Goal: Task Accomplishment & Management: Complete application form

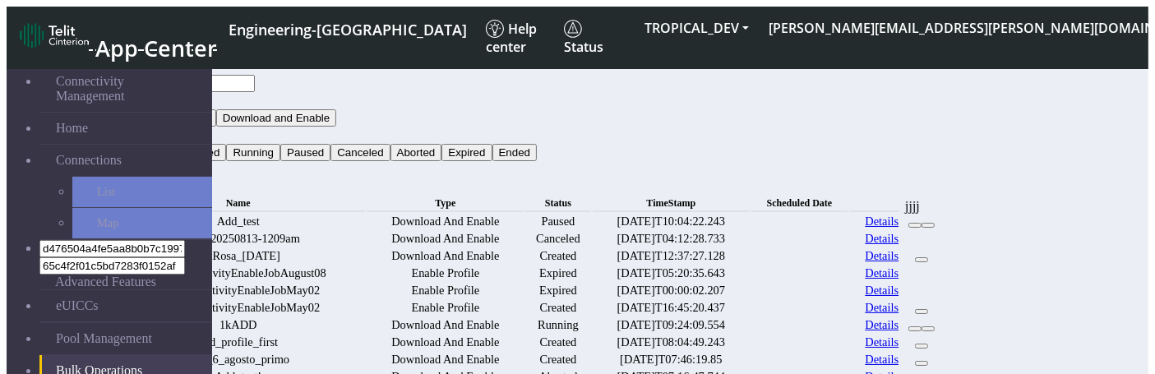
click at [784, 222] on div at bounding box center [767, 222] width 31 height 0
click at [784, 239] on div at bounding box center [767, 239] width 31 height 0
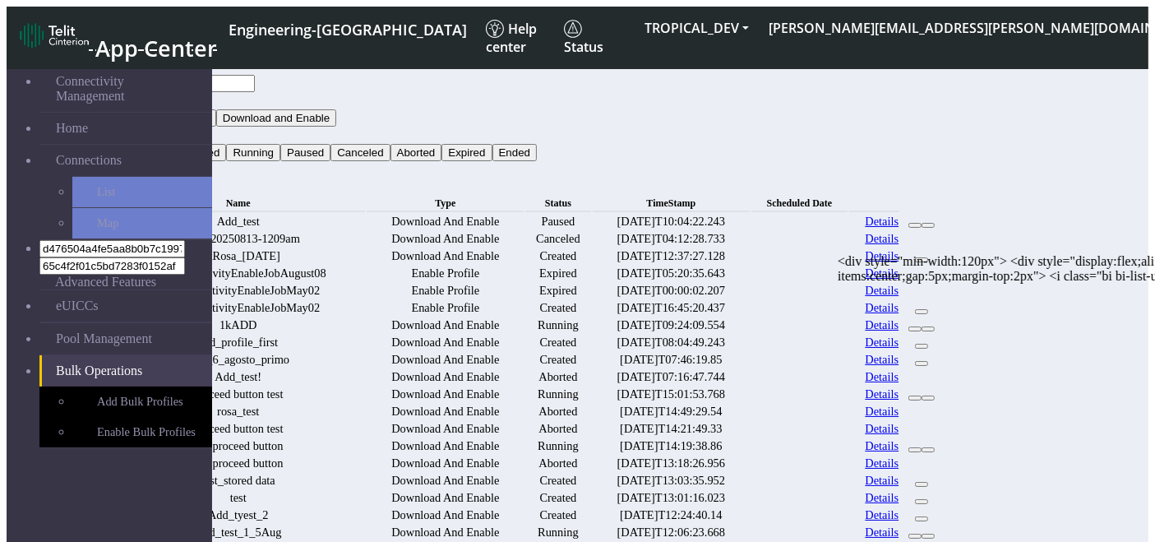
click at [809, 222] on div at bounding box center [780, 222] width 57 height 0
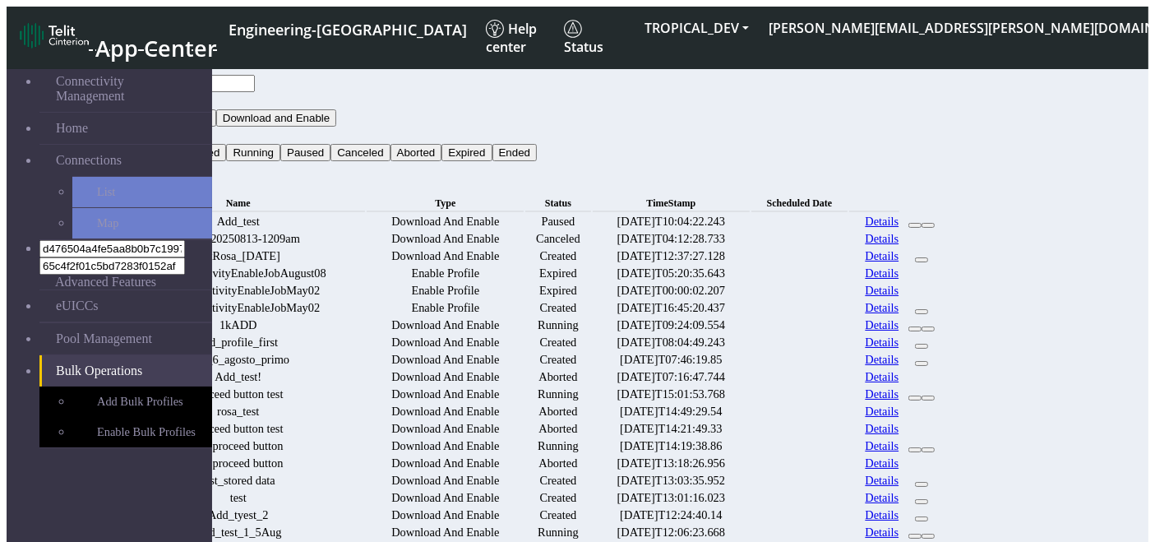
click at [809, 222] on div at bounding box center [780, 222] width 57 height 0
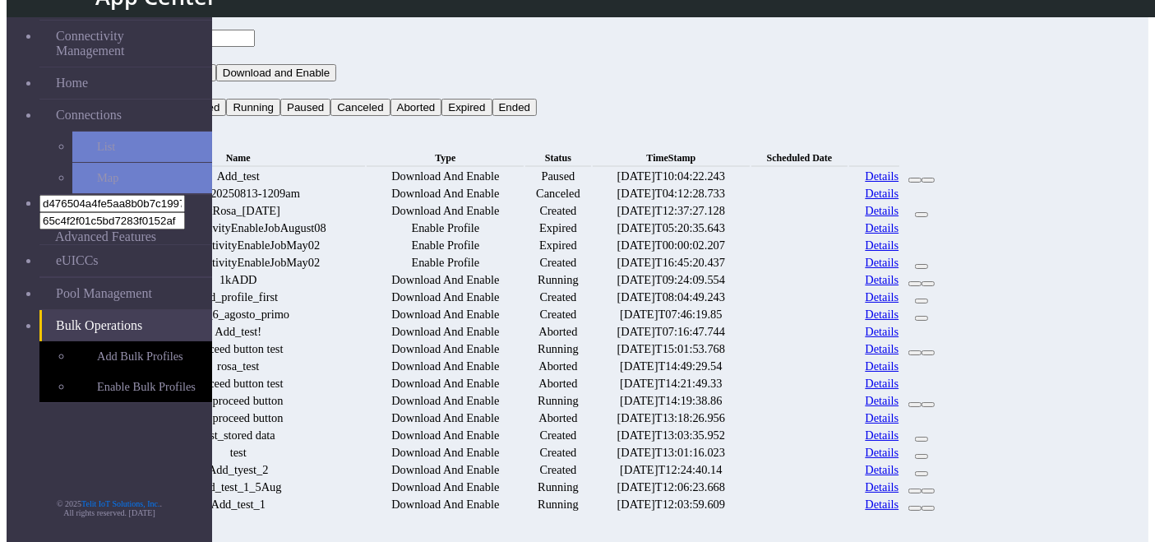
scroll to position [47, 0]
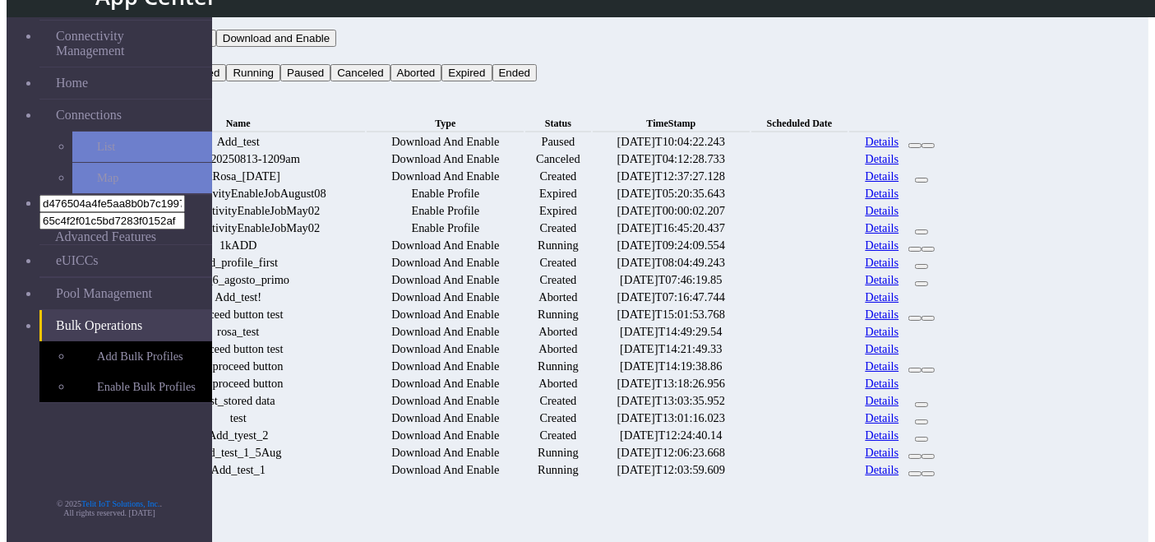
scroll to position [35, 0]
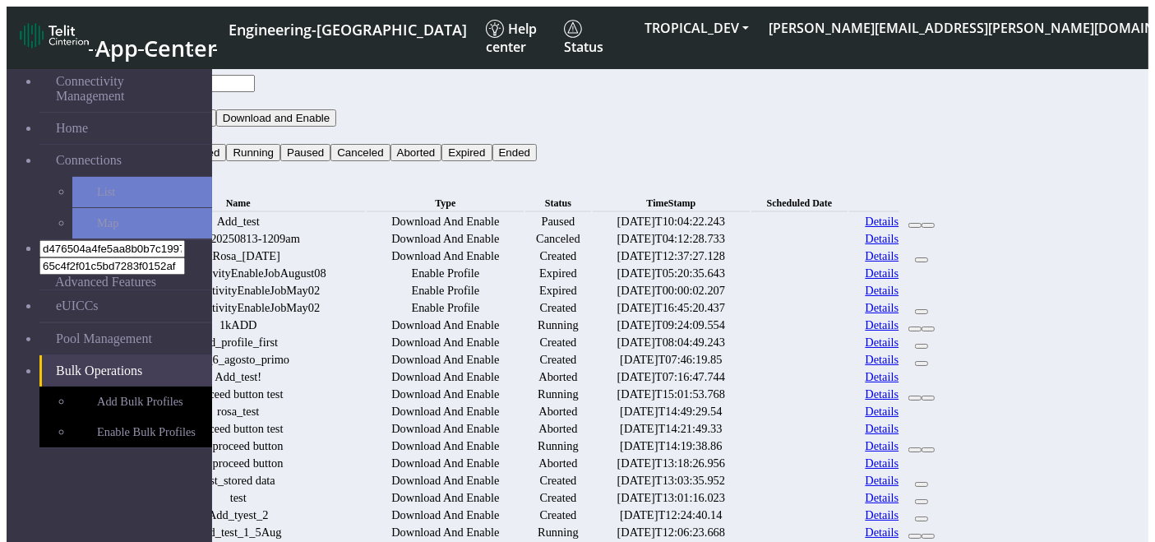
click at [591, 299] on td "Expired" at bounding box center [558, 291] width 66 height 16
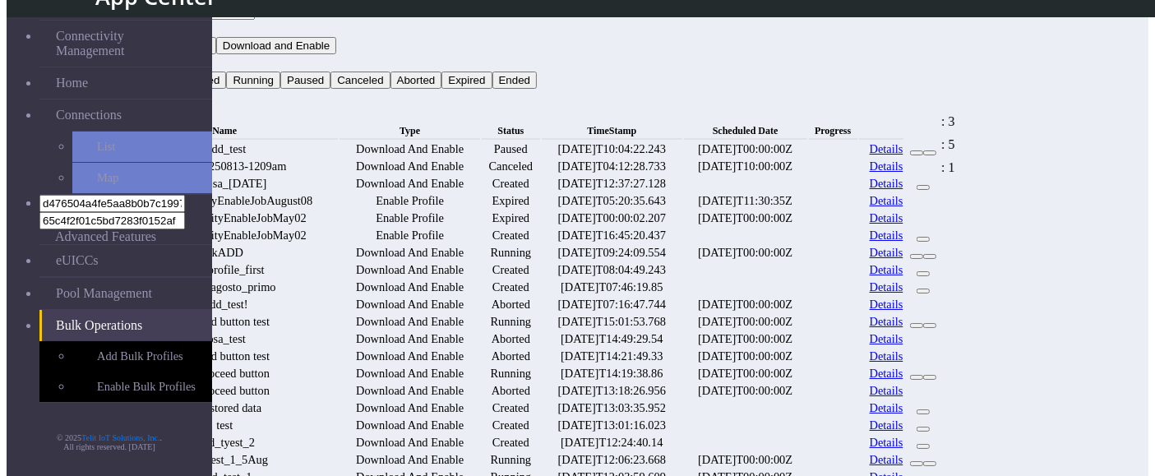
scroll to position [49, 0]
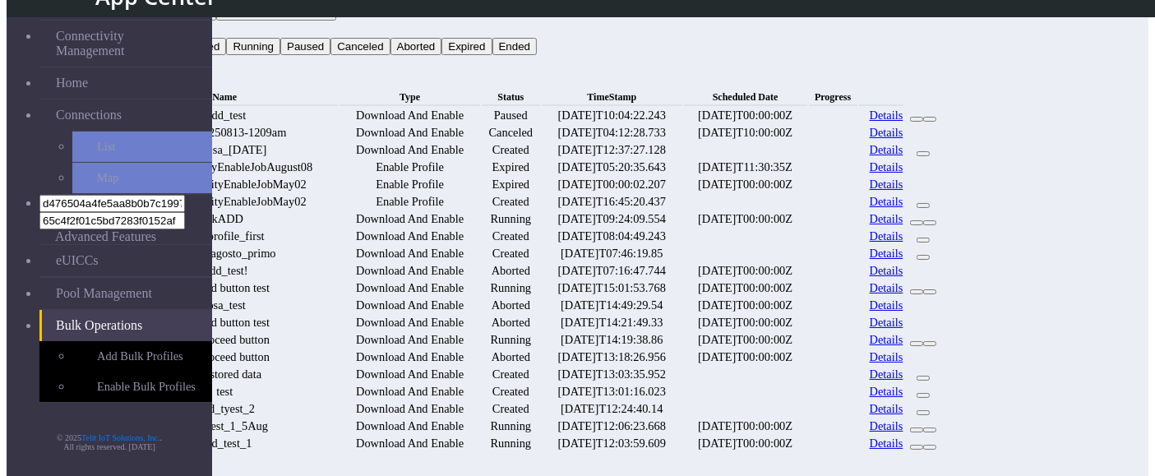
scroll to position [62, 0]
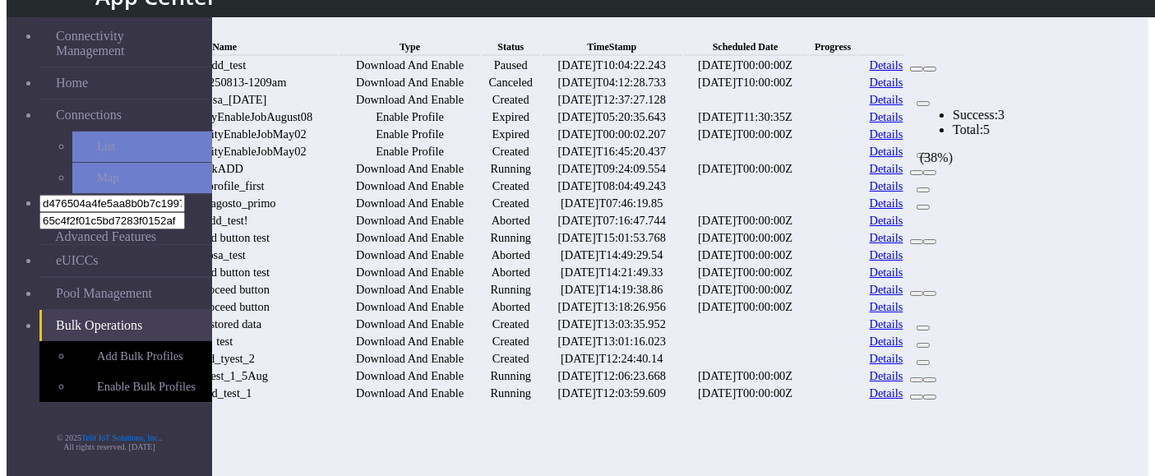
scroll to position [117, 0]
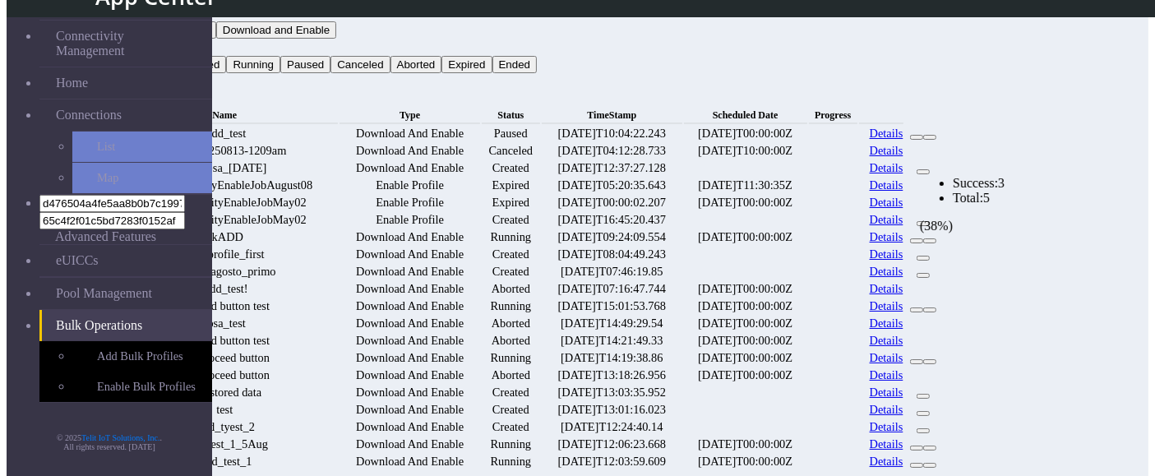
scroll to position [49, 0]
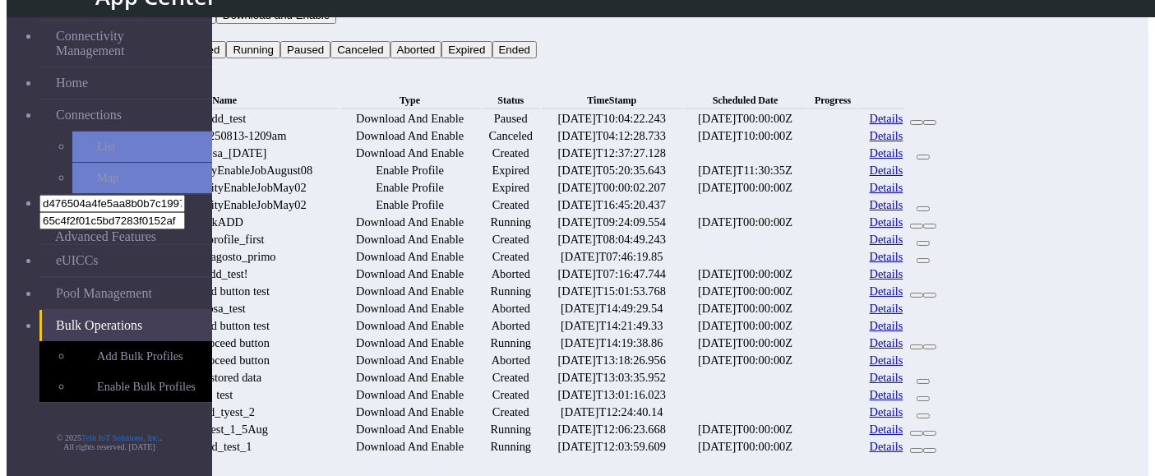
scroll to position [58, 0]
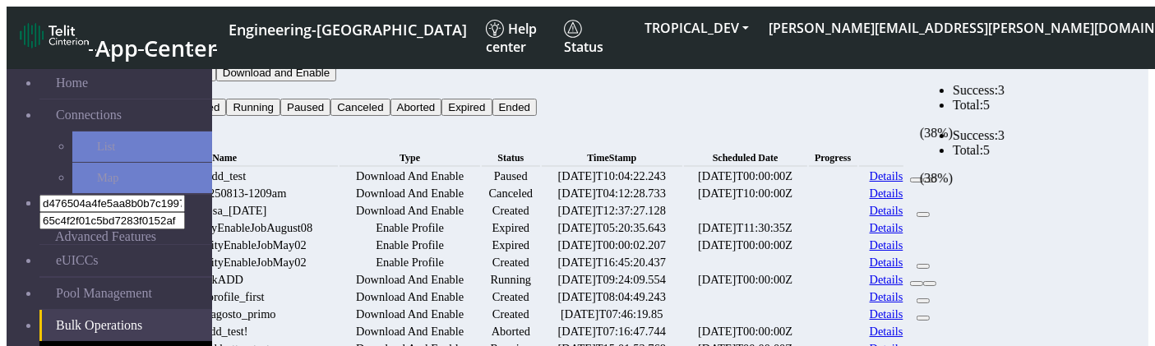
scroll to position [2, 0]
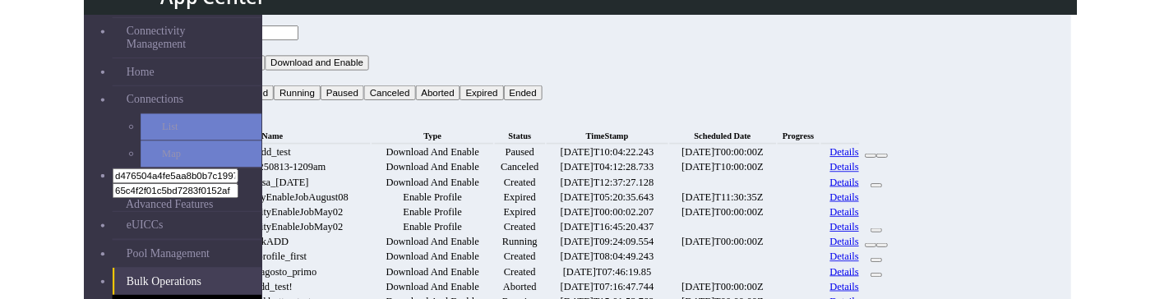
scroll to position [25, 0]
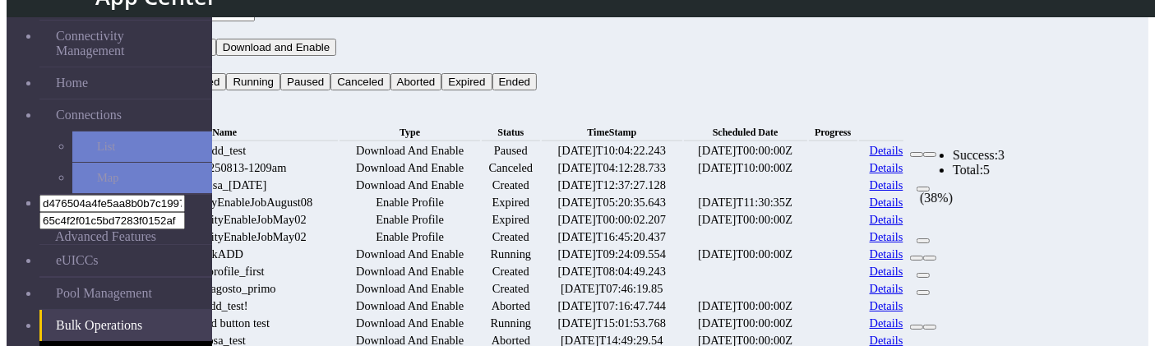
click at [833, 186] on ngb-progressbar at bounding box center [833, 186] width 0 height 0
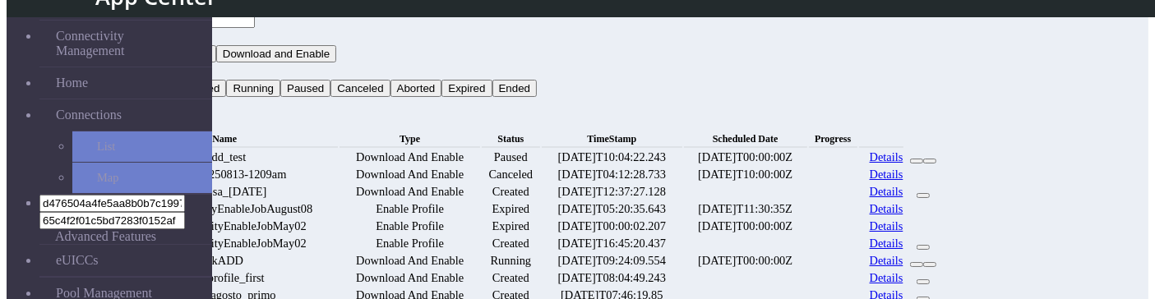
scroll to position [20, 0]
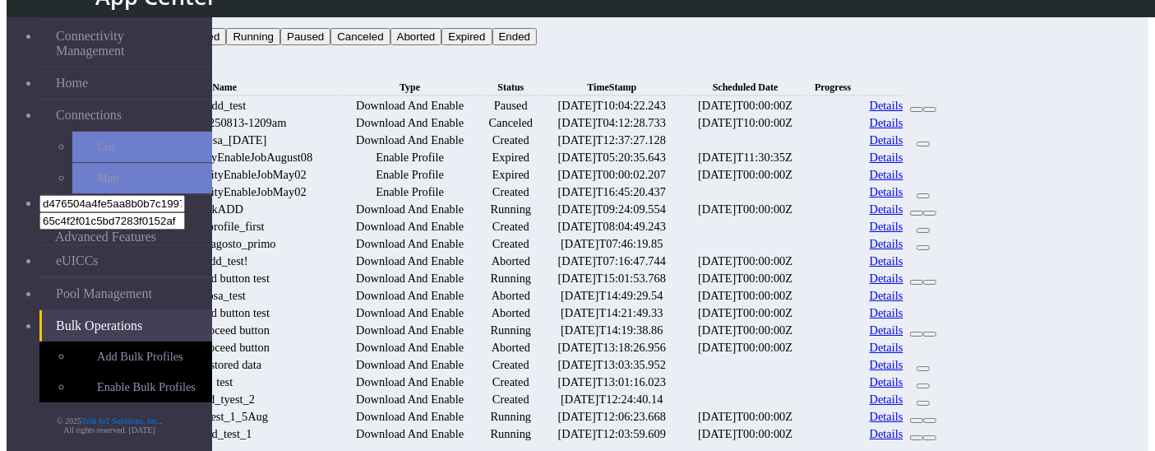
scroll to position [72, 0]
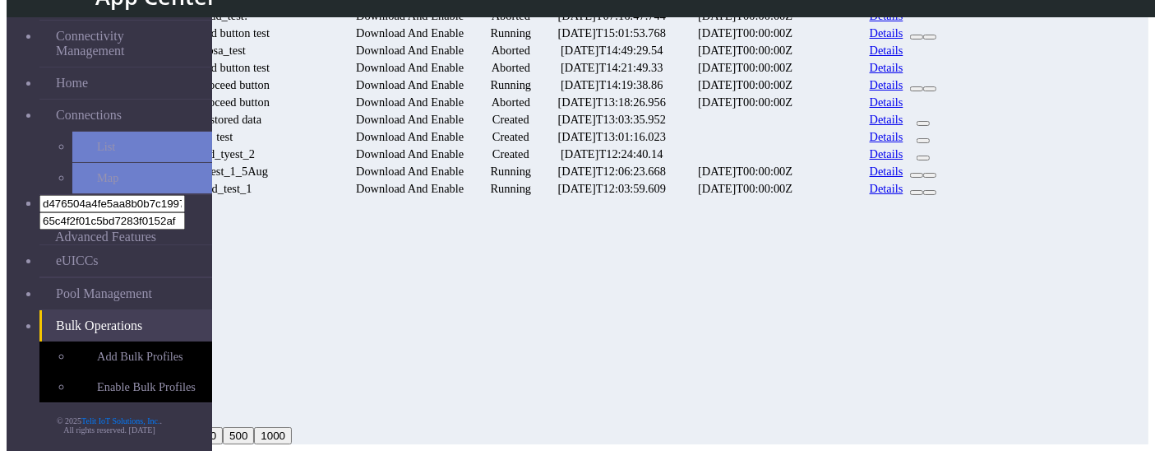
scroll to position [349, 0]
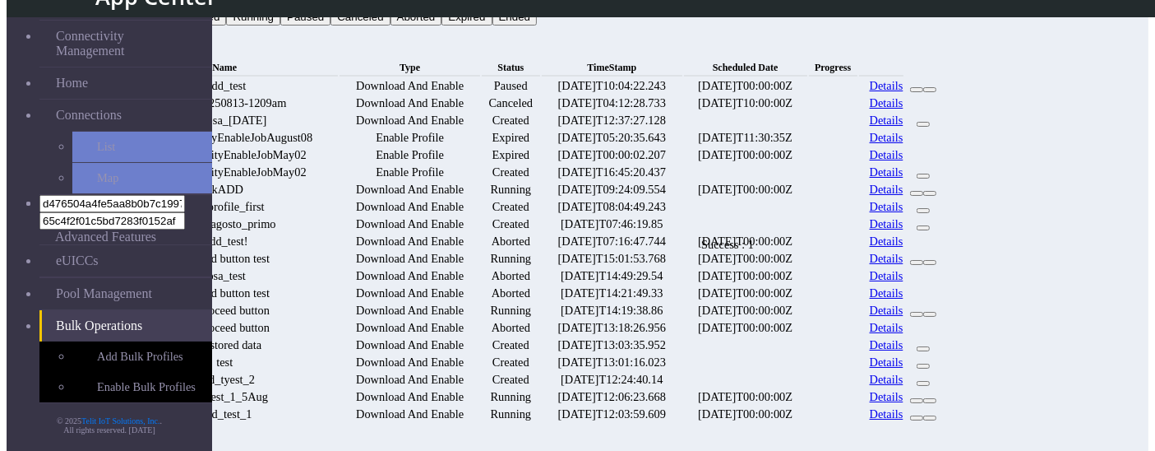
scroll to position [91, 0]
click at [904, 196] on link "Details" at bounding box center [887, 189] width 34 height 14
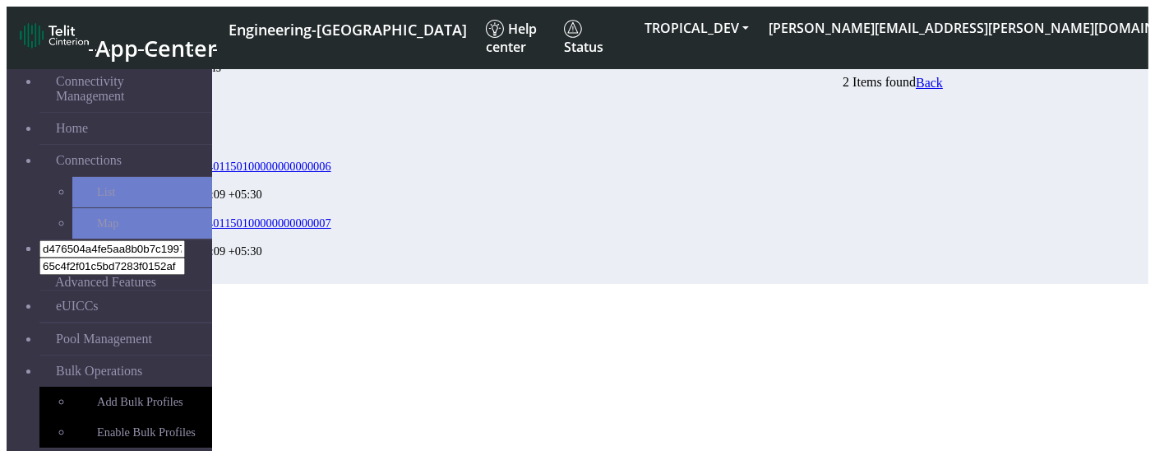
click at [943, 87] on span "Back" at bounding box center [929, 83] width 27 height 14
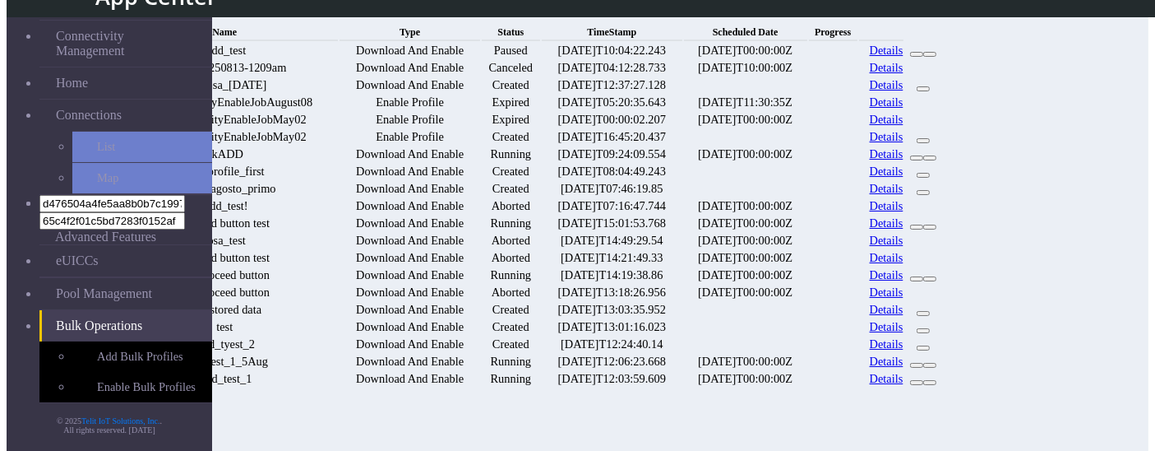
scroll to position [187, 0]
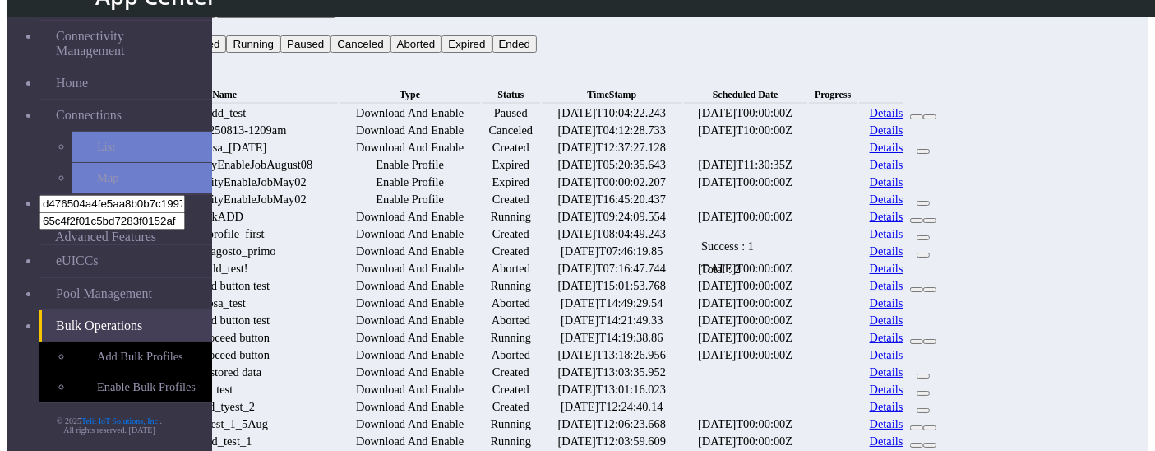
scroll to position [89, 0]
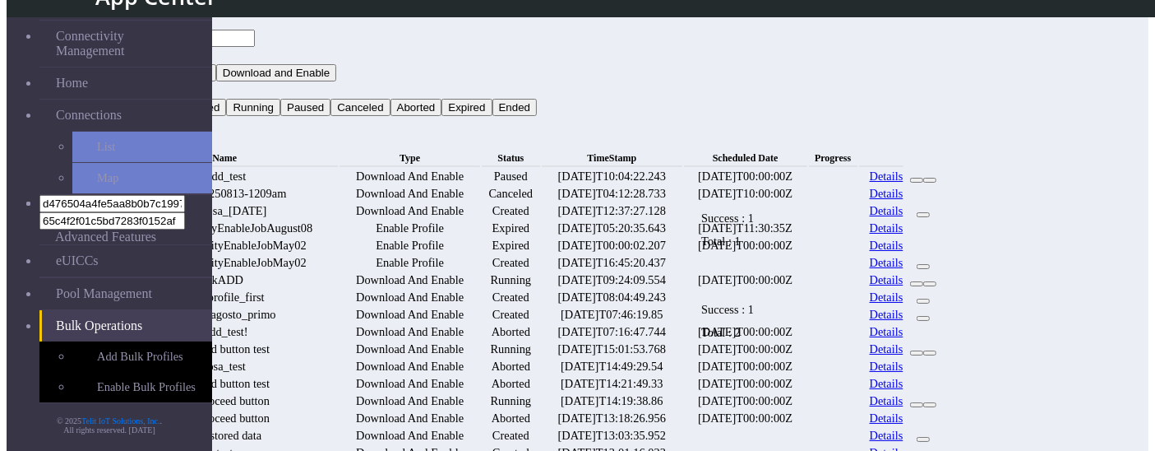
scroll to position [80, 0]
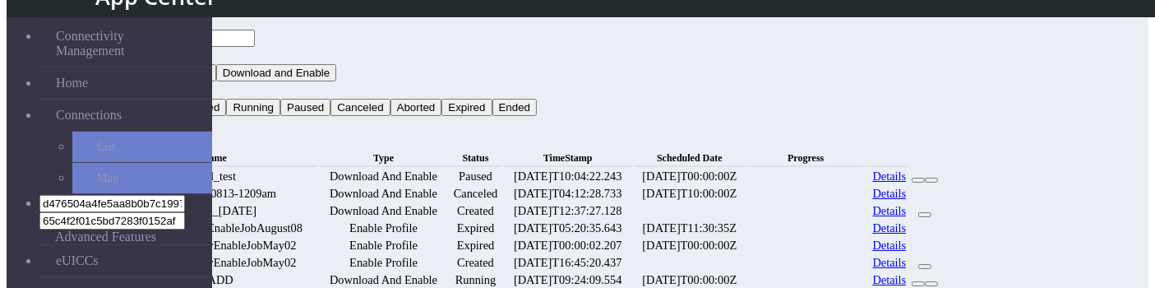
scroll to position [374, 0]
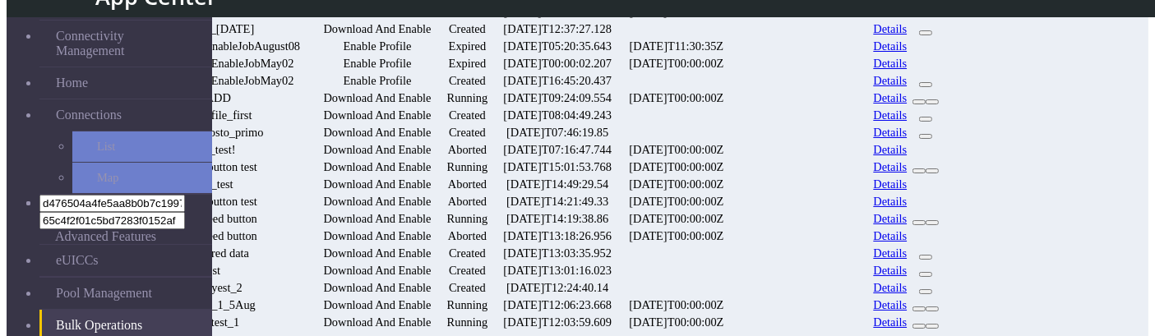
scroll to position [184, 0]
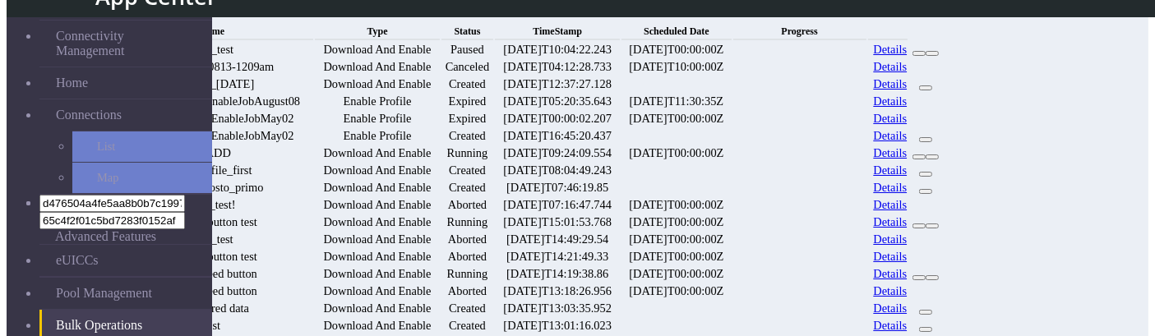
scroll to position [127, 0]
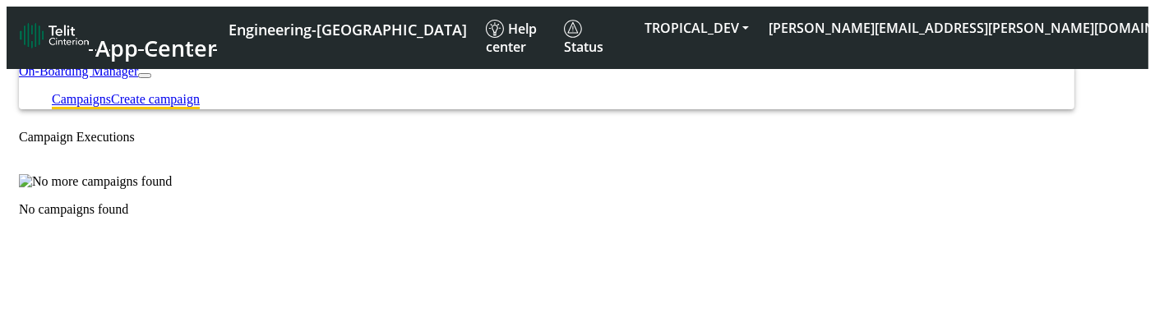
click at [200, 92] on link "Create campaign" at bounding box center [155, 99] width 89 height 14
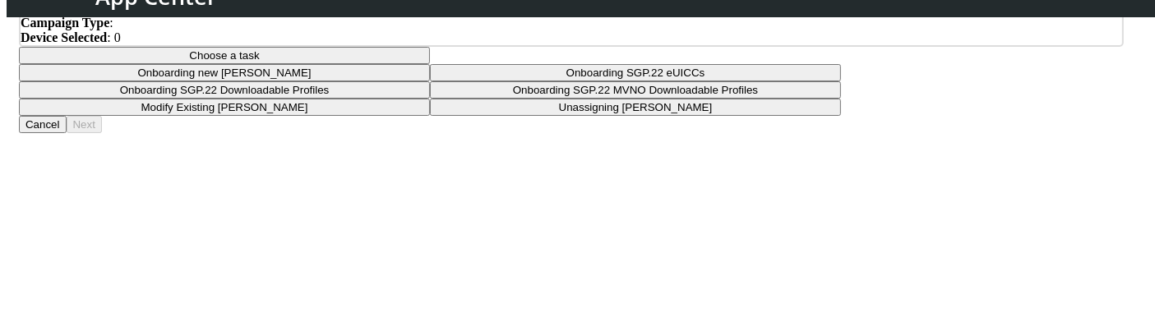
scroll to position [33, 0]
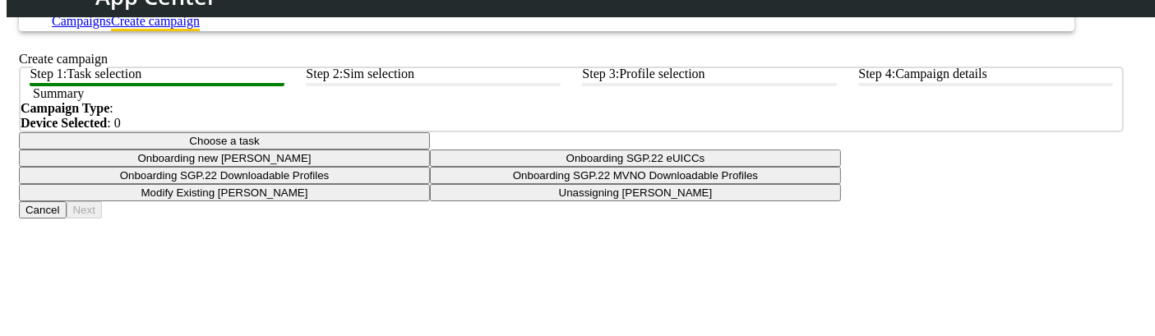
click at [430, 150] on button "Choose a task" at bounding box center [224, 140] width 411 height 17
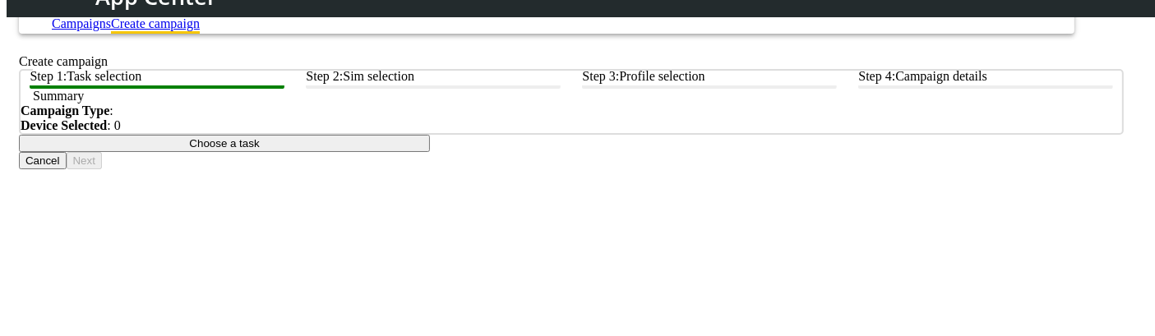
scroll to position [29, 0]
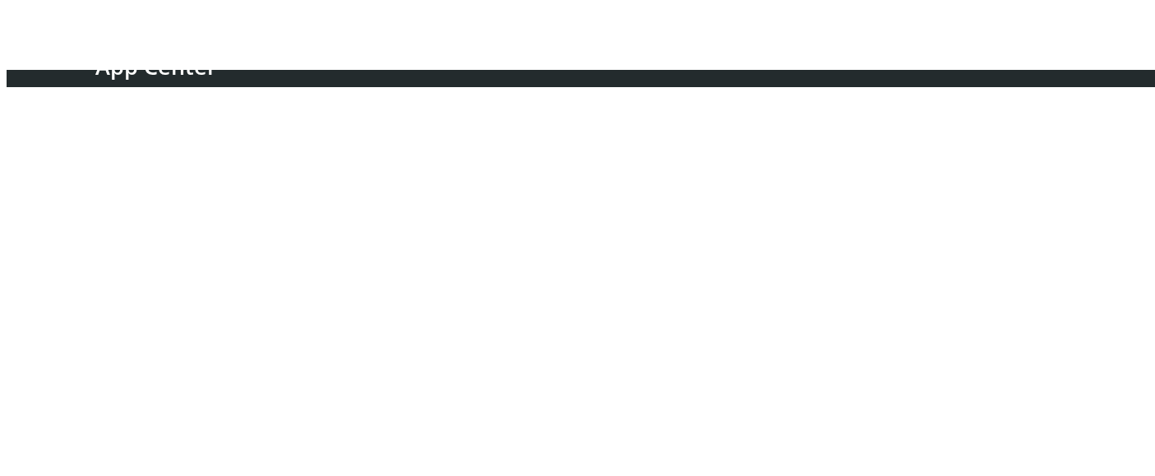
scroll to position [244, 0]
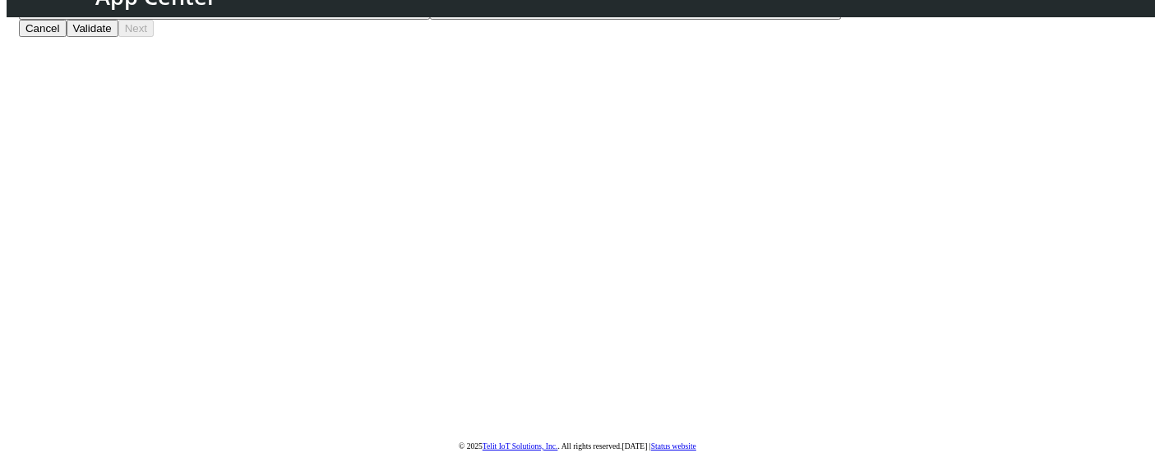
click at [118, 37] on button "Validate" at bounding box center [93, 28] width 52 height 17
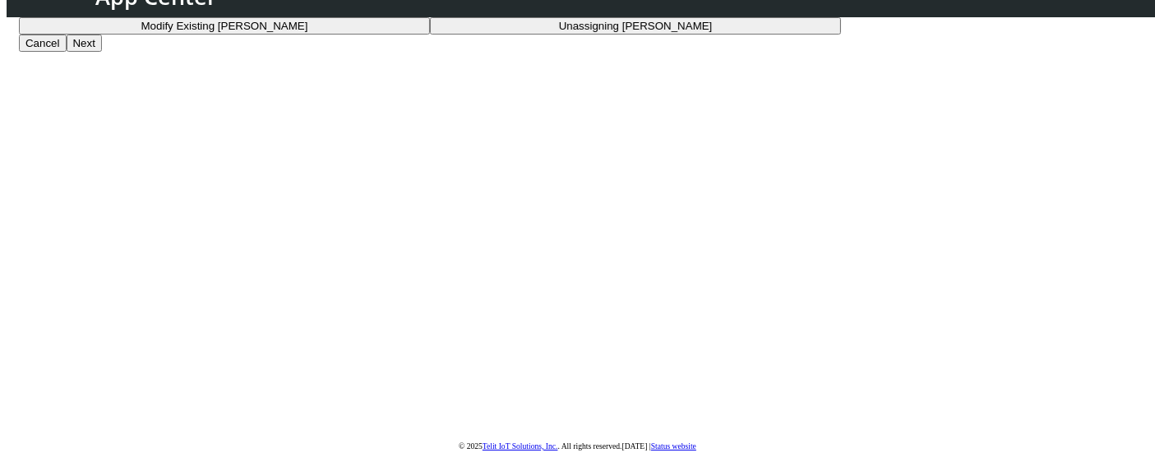
click at [102, 52] on button "Next" at bounding box center [84, 43] width 35 height 17
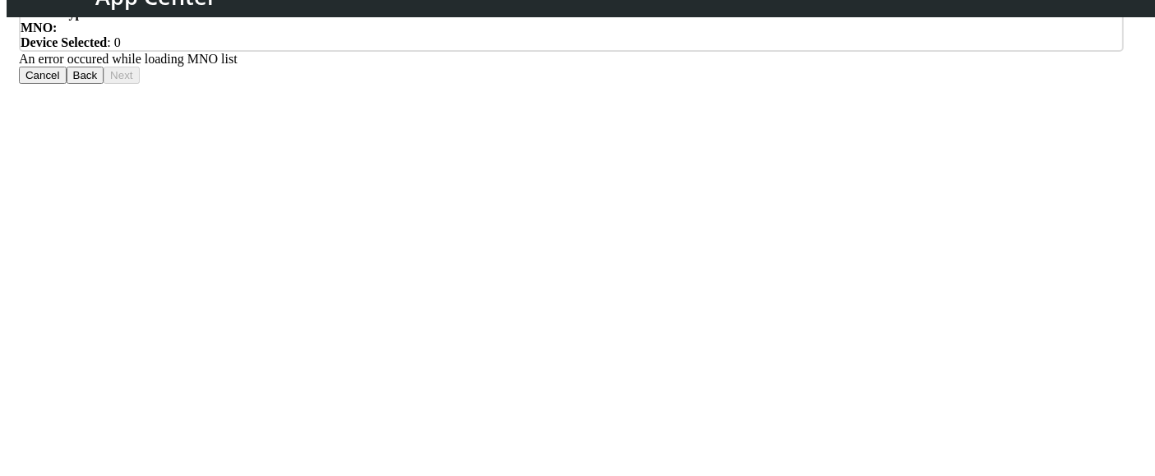
scroll to position [244, 0]
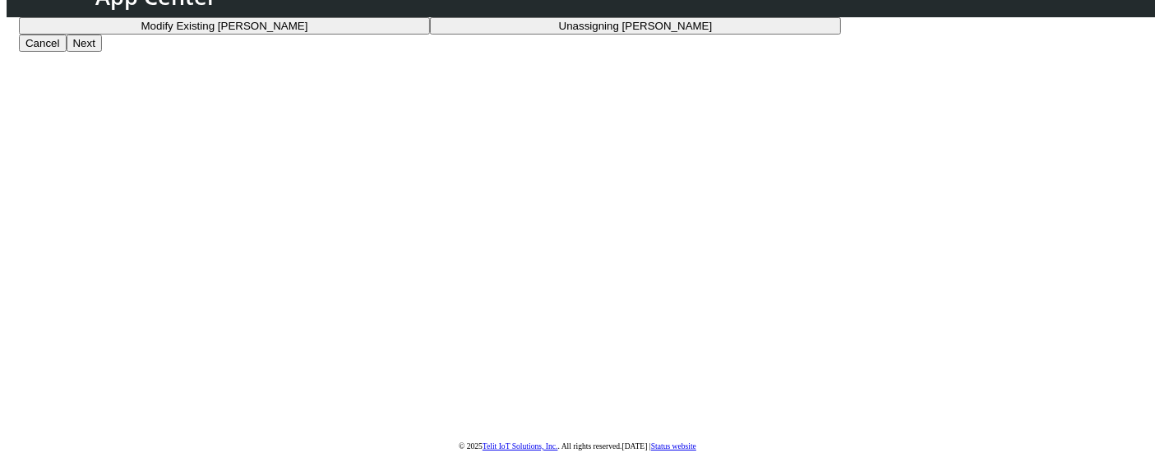
scroll to position [61, 0]
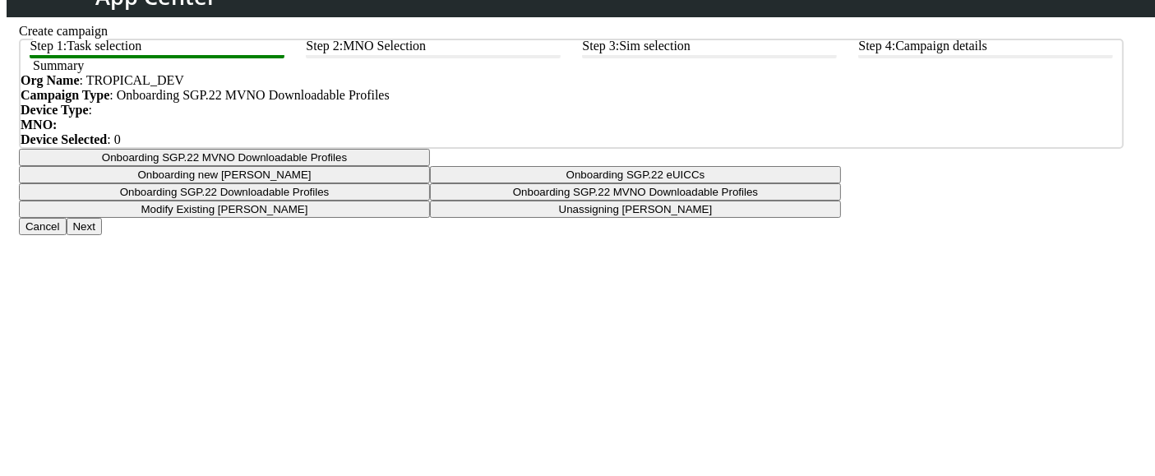
click at [430, 166] on button "Onboarding SGP.22 MVNO Downloadable Profiles" at bounding box center [224, 157] width 411 height 17
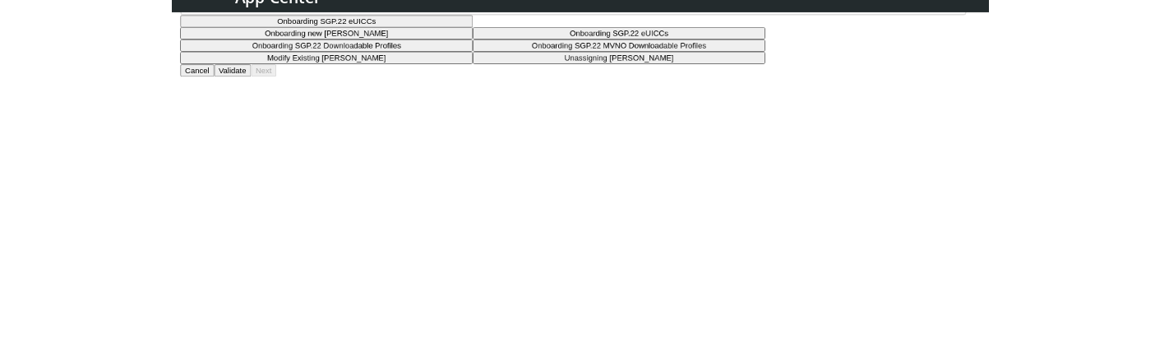
scroll to position [244, 0]
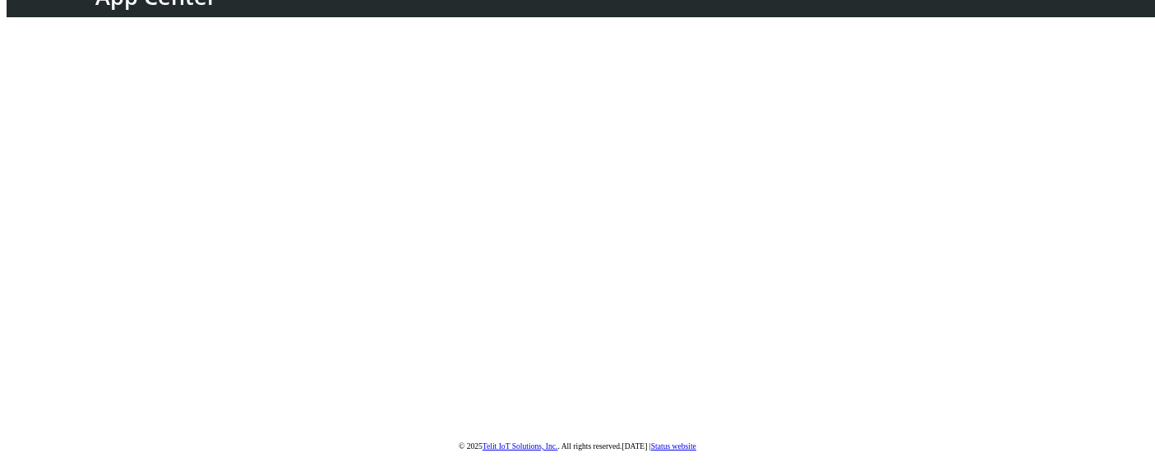
click at [798, 336] on section "On-Boarding Manager Campaigns Create campaign Create campaign Step 1: Task sele…" at bounding box center [578, 116] width 1142 height 708
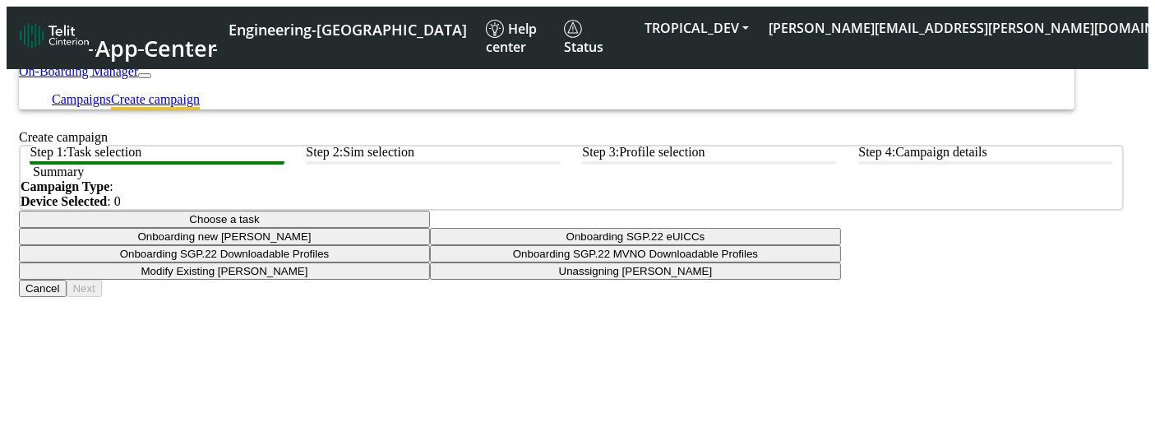
click at [430, 228] on button "Choose a task" at bounding box center [224, 219] width 411 height 17
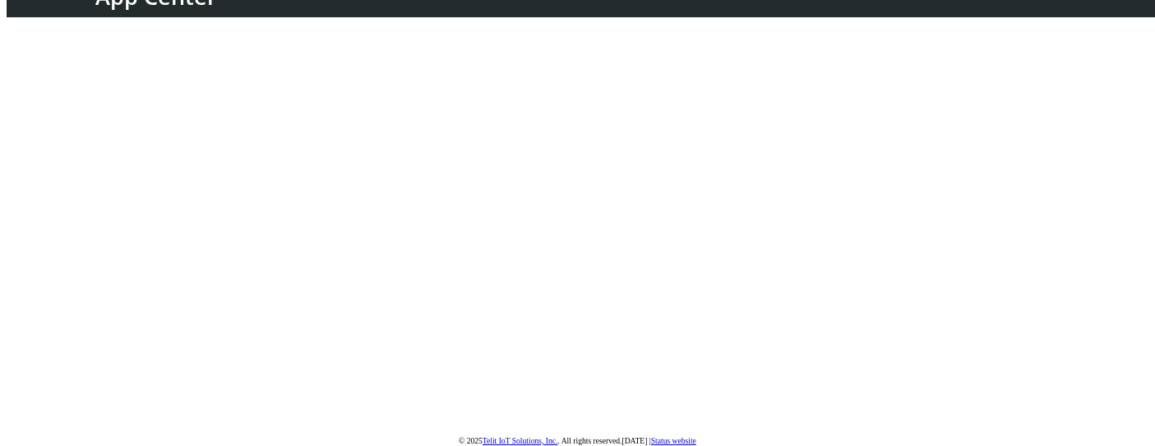
scroll to position [275, 0]
click at [67, 21] on button "Cancel" at bounding box center [43, 11] width 48 height 17
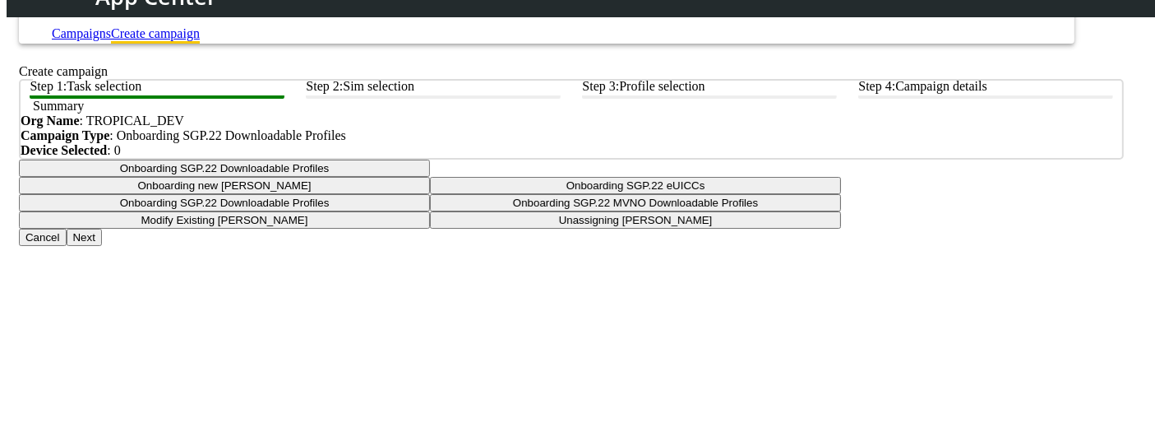
scroll to position [17, 0]
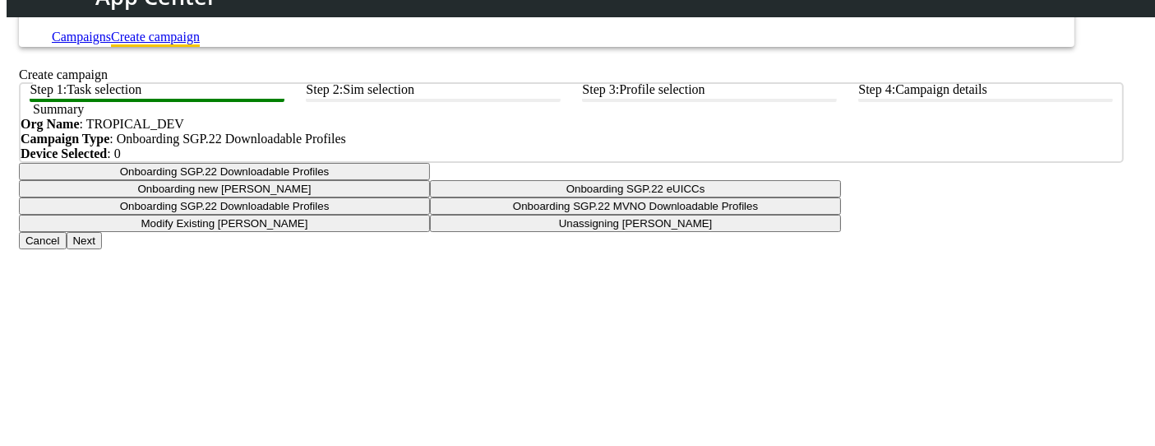
click at [430, 180] on button "Onboarding SGP.22 Downloadable Profiles" at bounding box center [224, 171] width 411 height 17
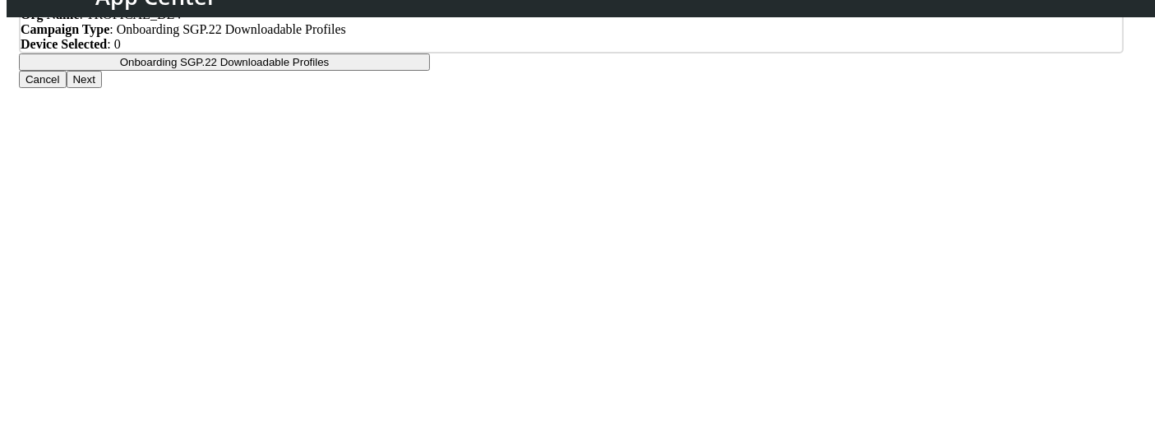
scroll to position [140, 0]
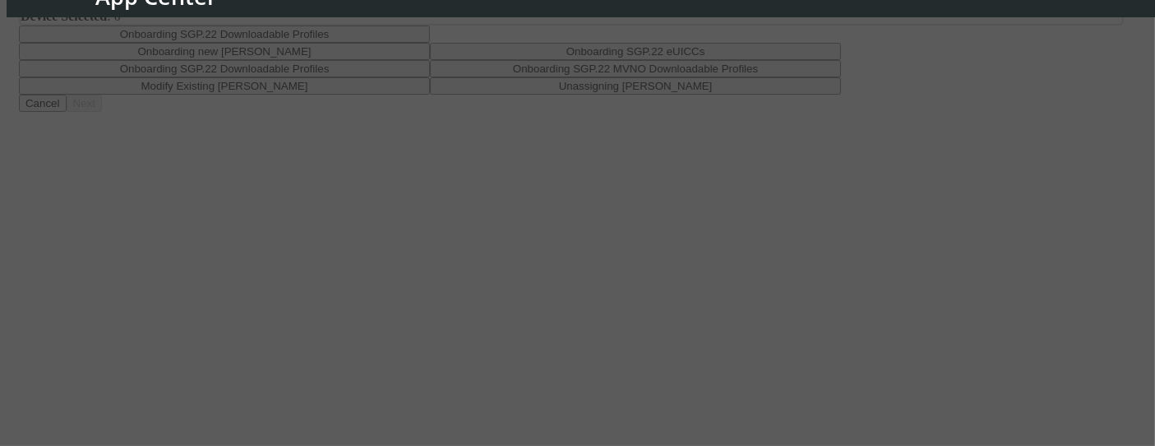
scroll to position [275, 0]
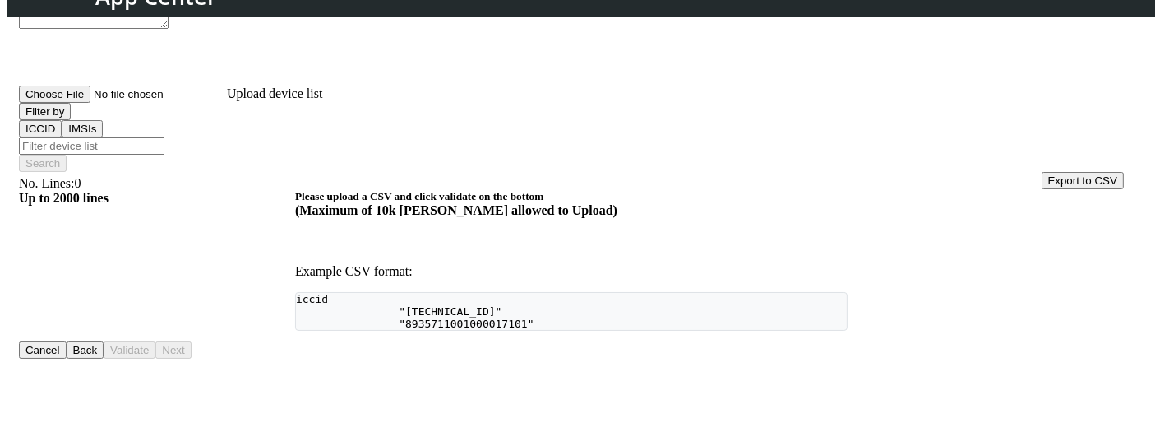
scroll to position [206, 0]
click at [104, 338] on button "Back" at bounding box center [86, 350] width 38 height 17
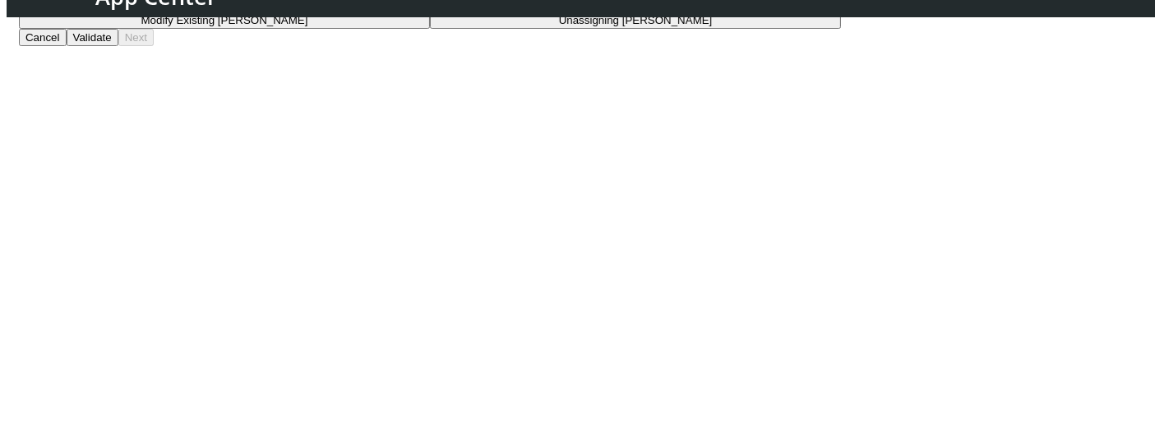
scroll to position [275, 0]
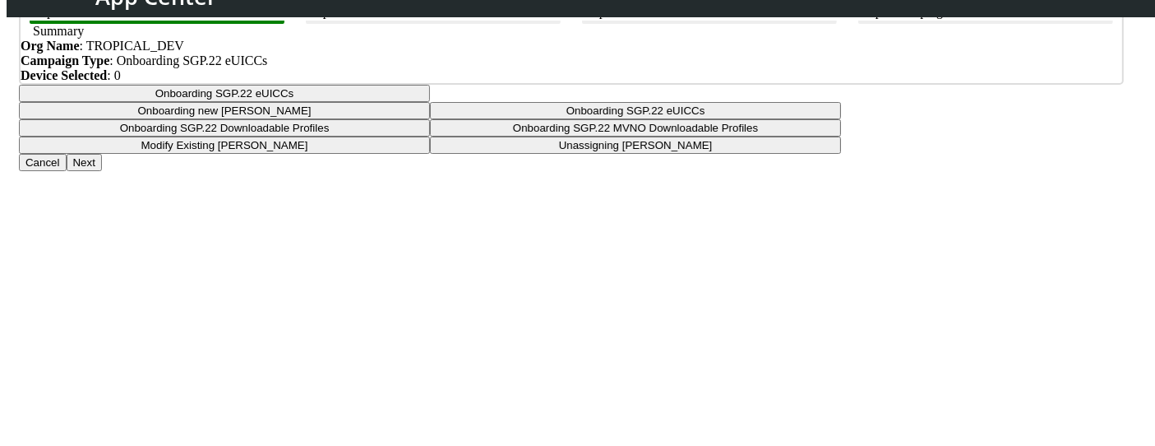
scroll to position [94, 0]
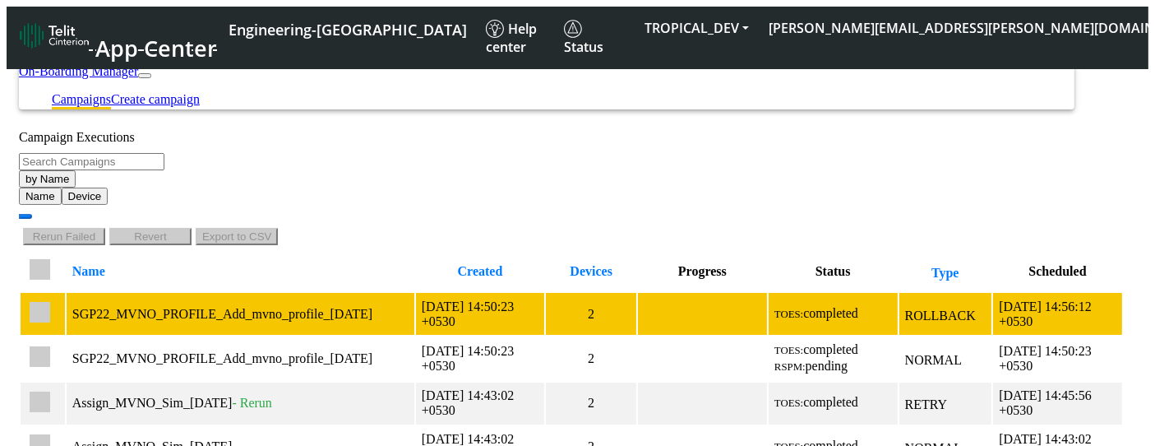
click at [416, 293] on td "[DATE] 14:50:23 +0530" at bounding box center [480, 313] width 129 height 41
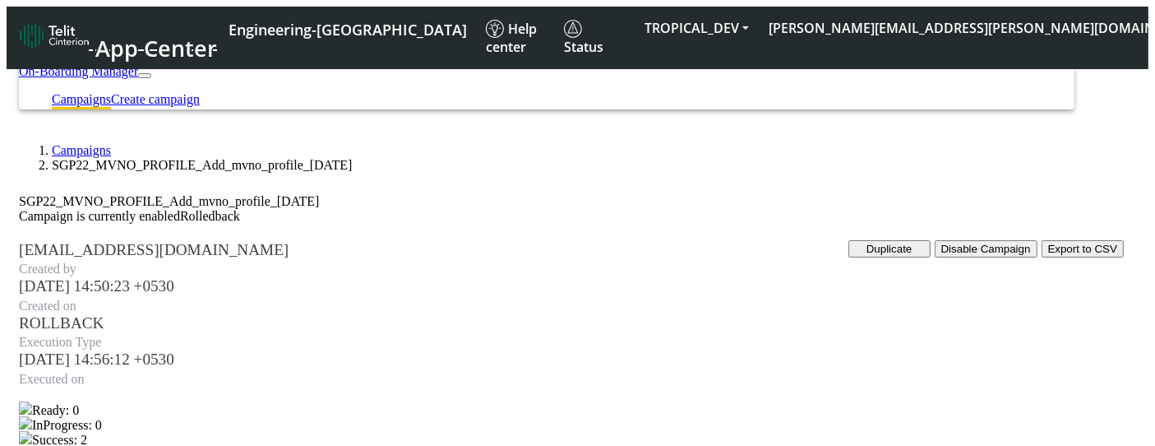
click at [91, 146] on link "Campaigns" at bounding box center [81, 150] width 59 height 14
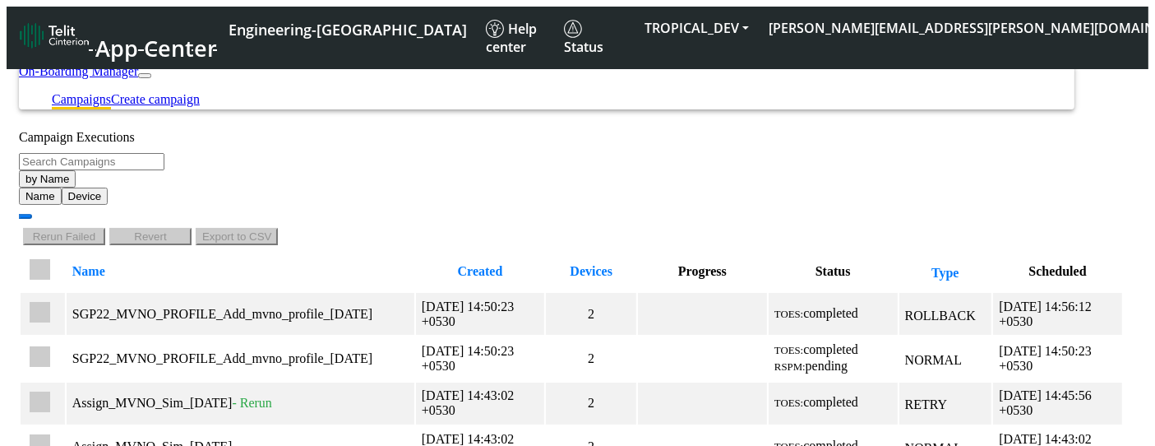
click at [76, 187] on button "by Name" at bounding box center [47, 178] width 57 height 17
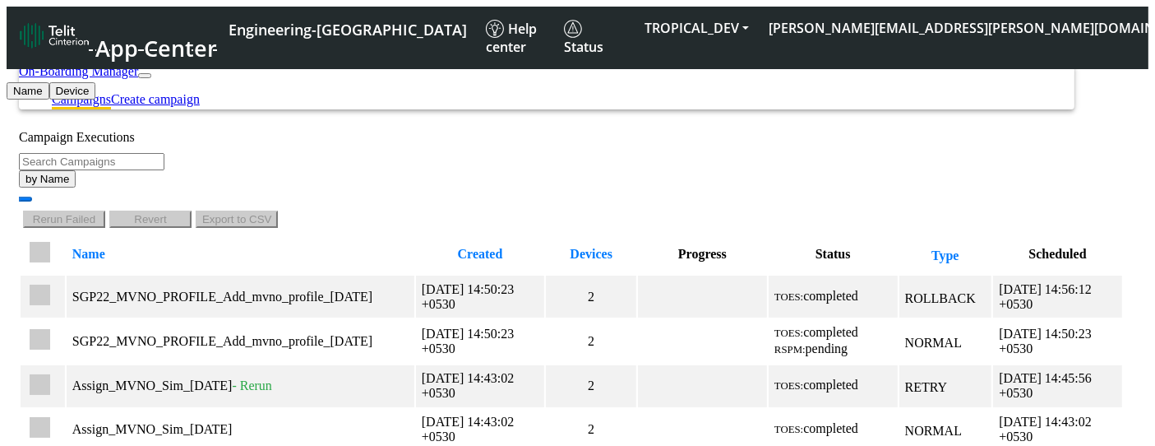
click at [660, 211] on div "Rerun Failed Revert Export to CSV" at bounding box center [571, 221] width 1105 height 21
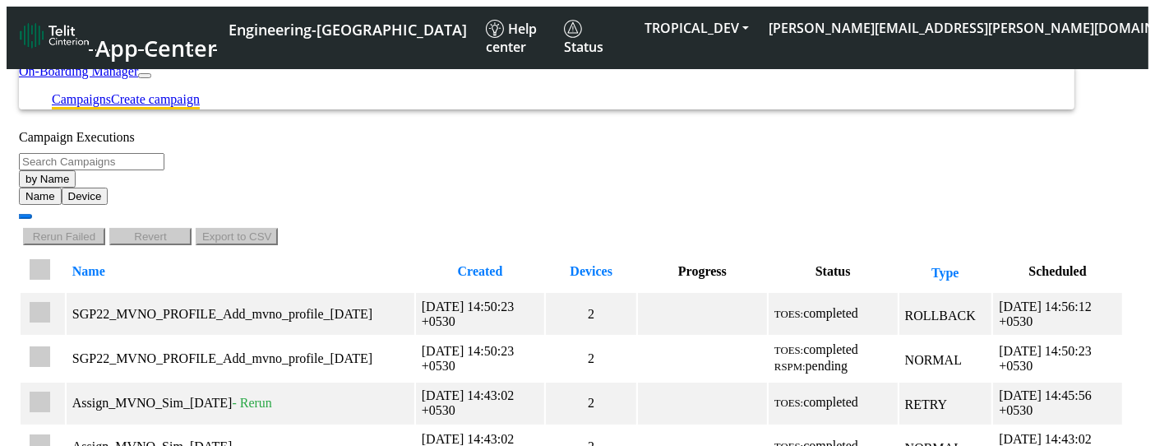
click at [200, 92] on link "Create campaign" at bounding box center [155, 99] width 89 height 14
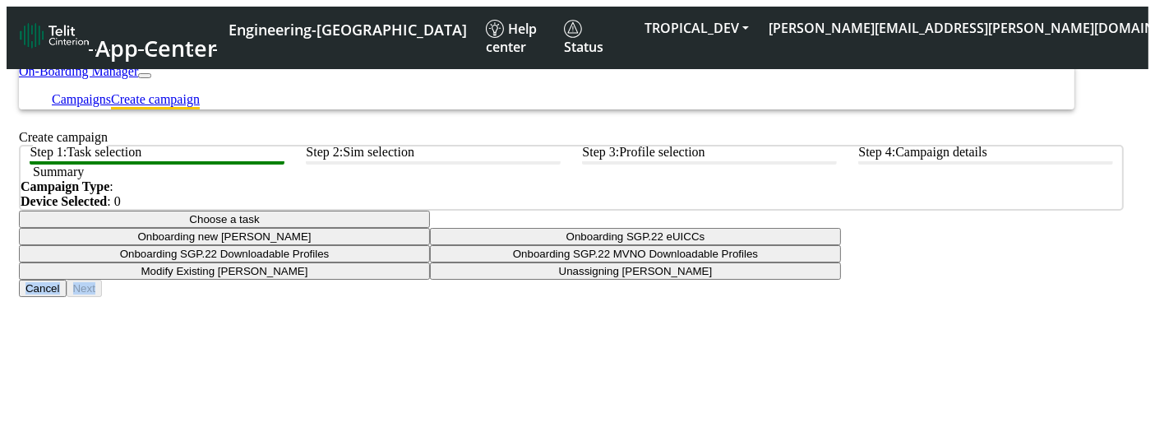
drag, startPoint x: 565, startPoint y: 378, endPoint x: 545, endPoint y: 345, distance: 38.4
click at [545, 297] on div "Choose a task Onboarding new SIMs Onboarding SGP.22 eUICCs Onboarding SGP.22 Do…" at bounding box center [571, 254] width 1105 height 86
click at [430, 228] on button "Choose a task" at bounding box center [224, 219] width 411 height 17
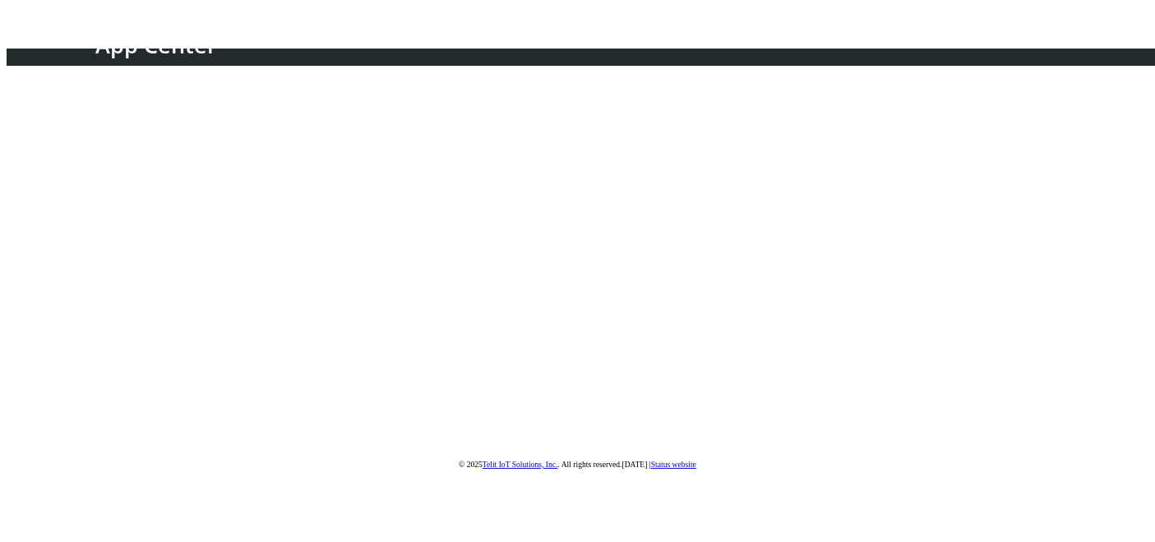
scroll to position [178, 0]
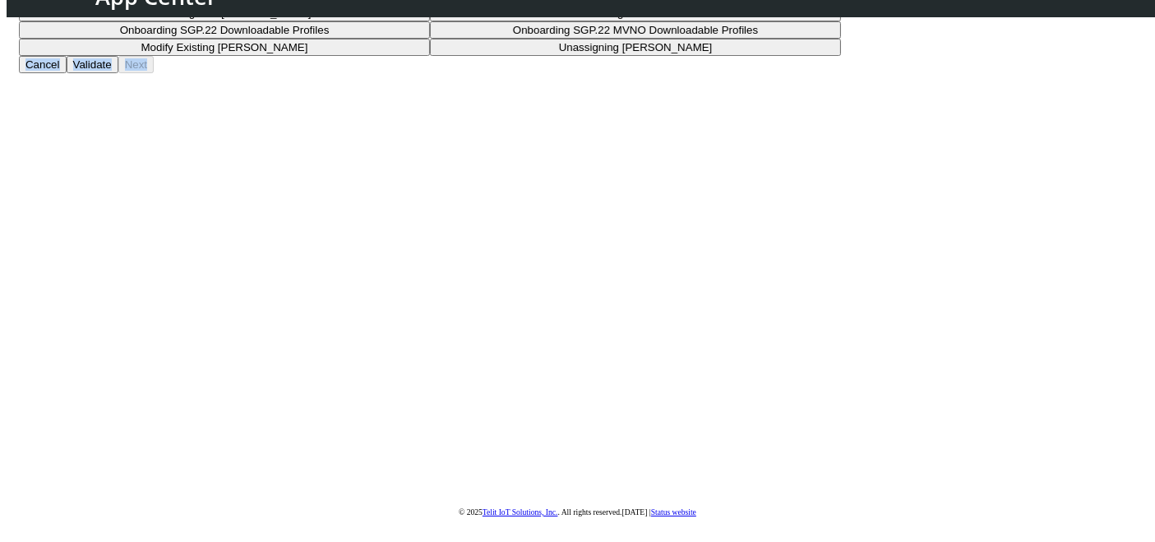
click at [118, 73] on button "Validate" at bounding box center [93, 64] width 52 height 17
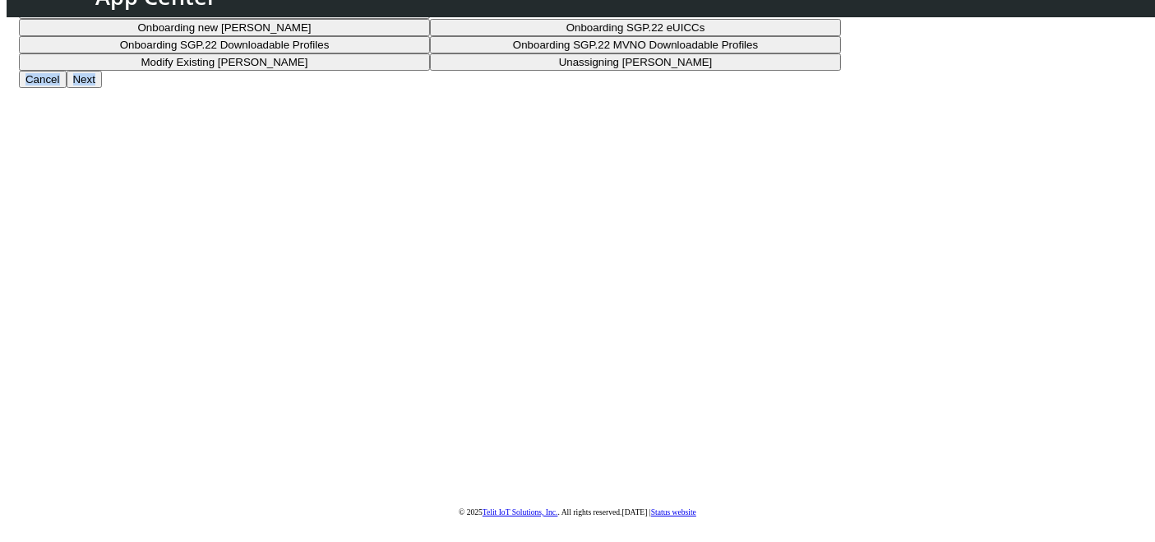
click at [102, 88] on button "Next" at bounding box center [84, 79] width 35 height 17
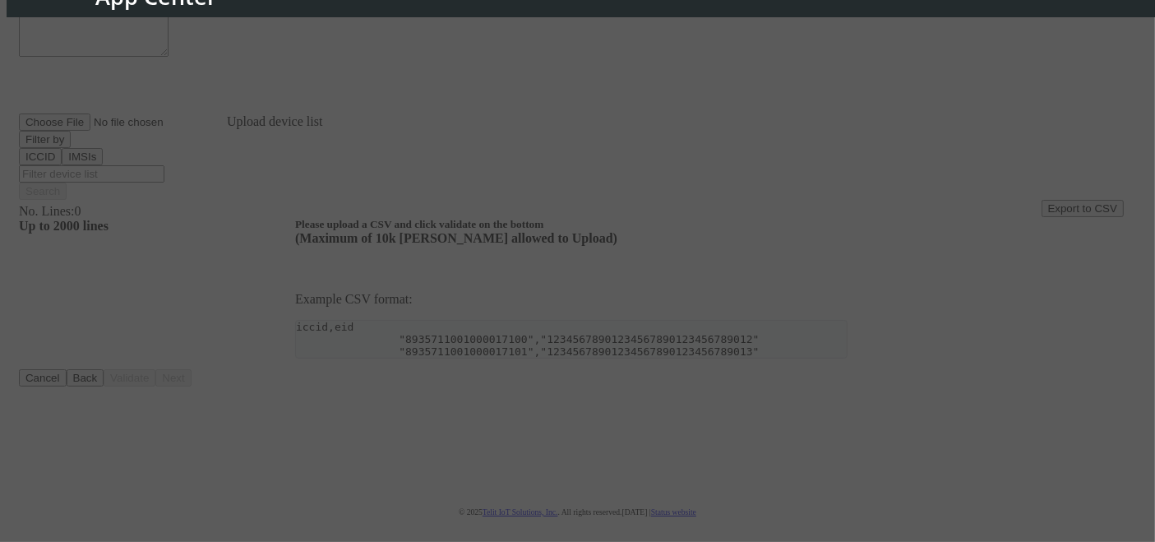
click at [898, 250] on div at bounding box center [577, 271] width 1155 height 542
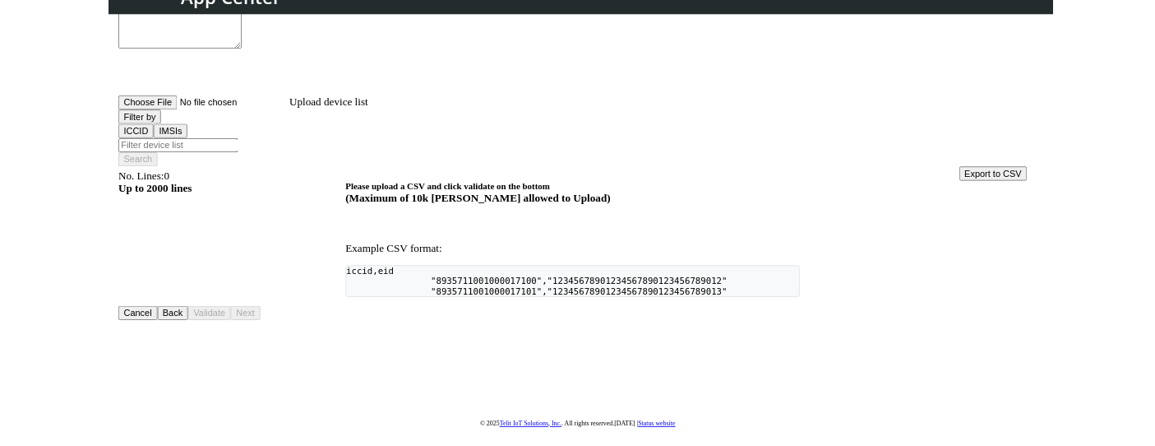
scroll to position [178, 0]
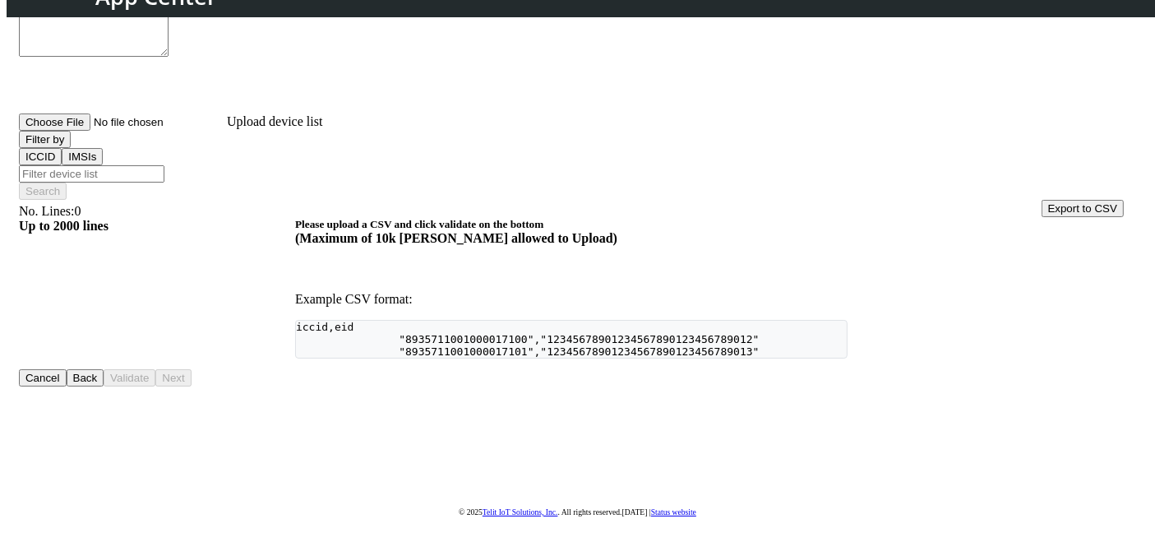
click at [104, 386] on button "Back" at bounding box center [86, 377] width 38 height 17
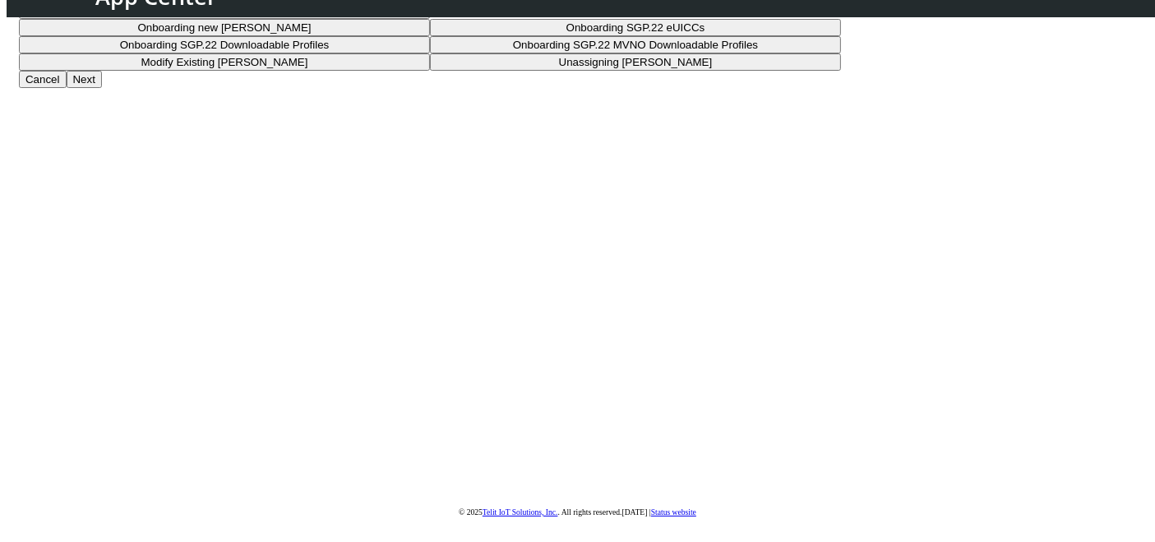
click at [430, 19] on button "Onboarding SGP.22 eUICCs" at bounding box center [224, 10] width 411 height 17
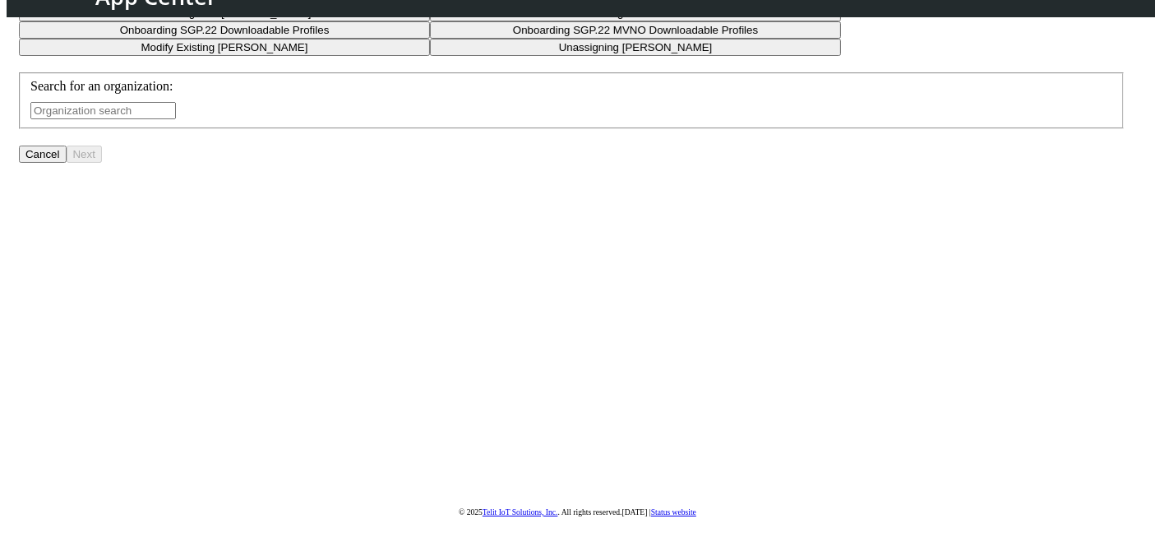
click at [176, 119] on input "text" at bounding box center [103, 110] width 146 height 17
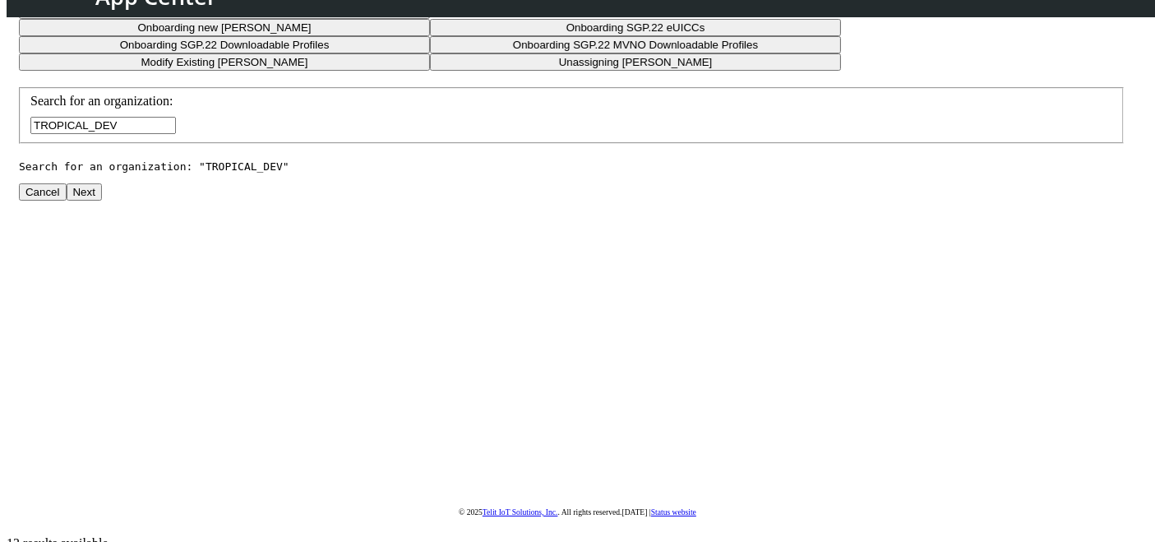
type input "TROPICAL_DEV"
click at [102, 201] on button "Next" at bounding box center [84, 191] width 35 height 17
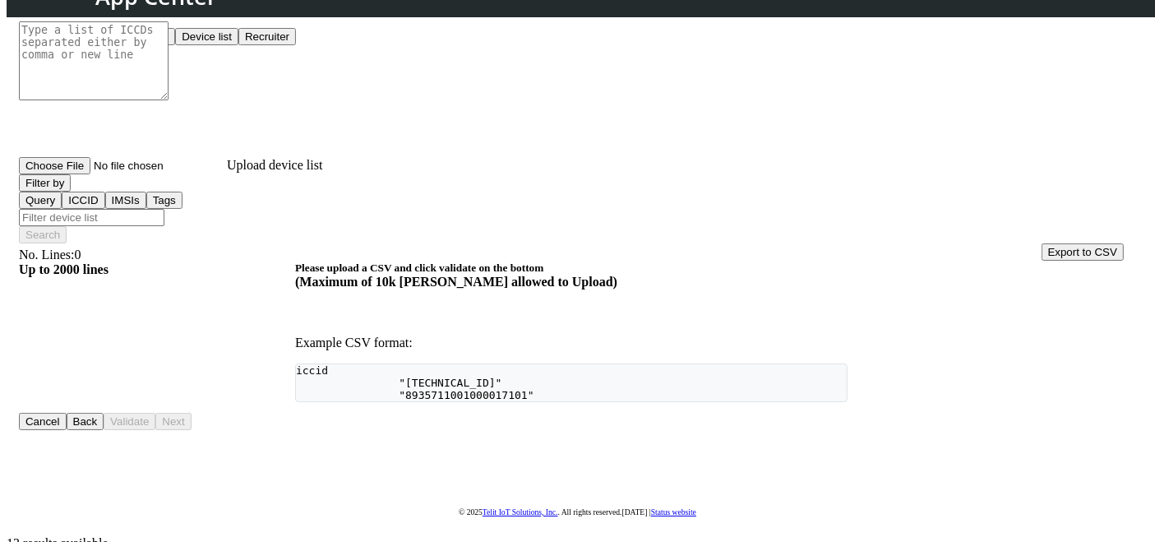
click at [238, 45] on button "Device list" at bounding box center [206, 36] width 63 height 17
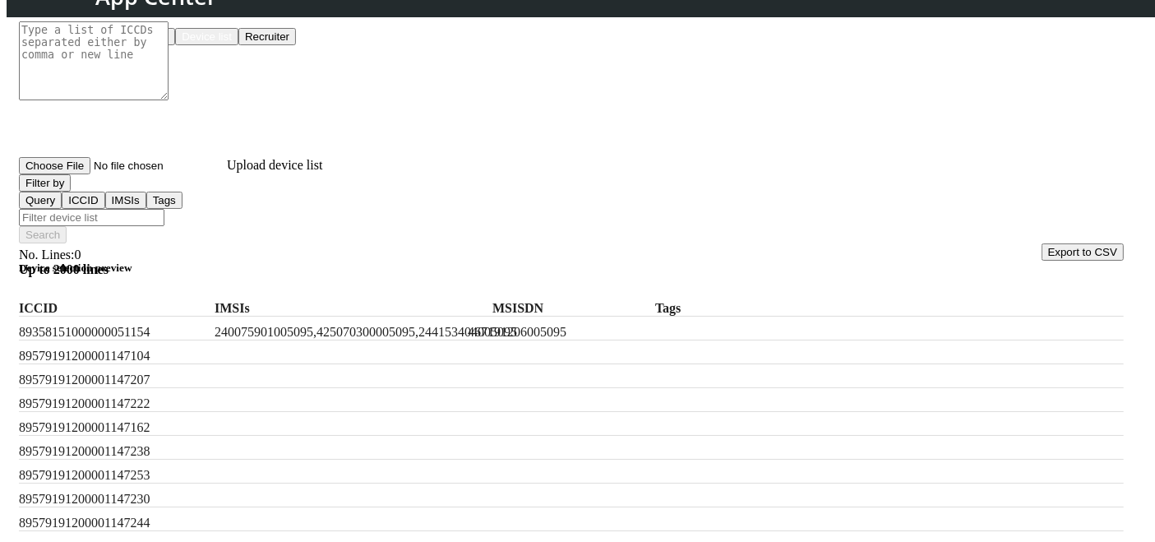
click at [164, 209] on input "Filter device list" at bounding box center [92, 217] width 146 height 17
paste input "222013090980120,222013090980121,222013090980122"
click at [71, 192] on button "Filter by" at bounding box center [45, 182] width 52 height 17
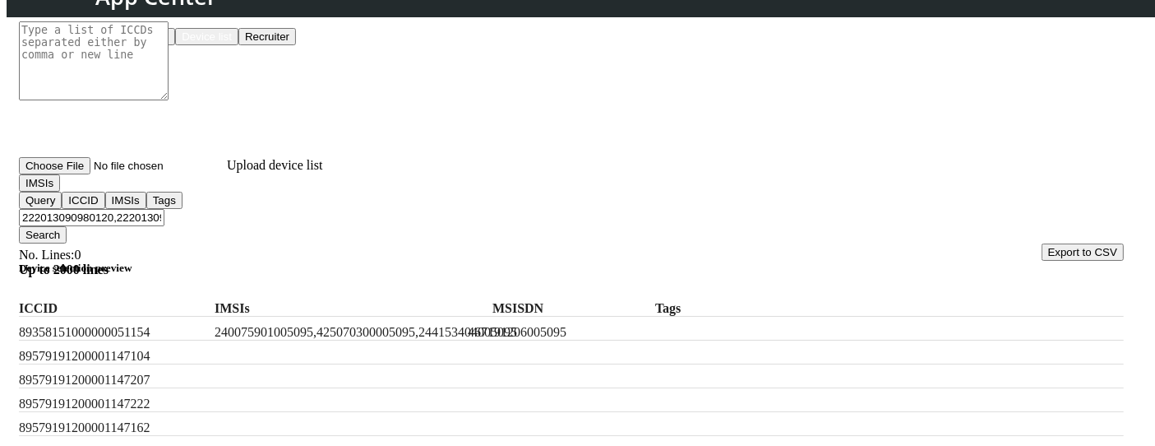
drag, startPoint x: 248, startPoint y: 197, endPoint x: 676, endPoint y: 184, distance: 427.8
click at [164, 209] on input "222013090980120,222013090980121,222013090980122" at bounding box center [92, 217] width 146 height 17
type input "22201309098012"
click at [67, 226] on button "Search" at bounding box center [43, 234] width 48 height 17
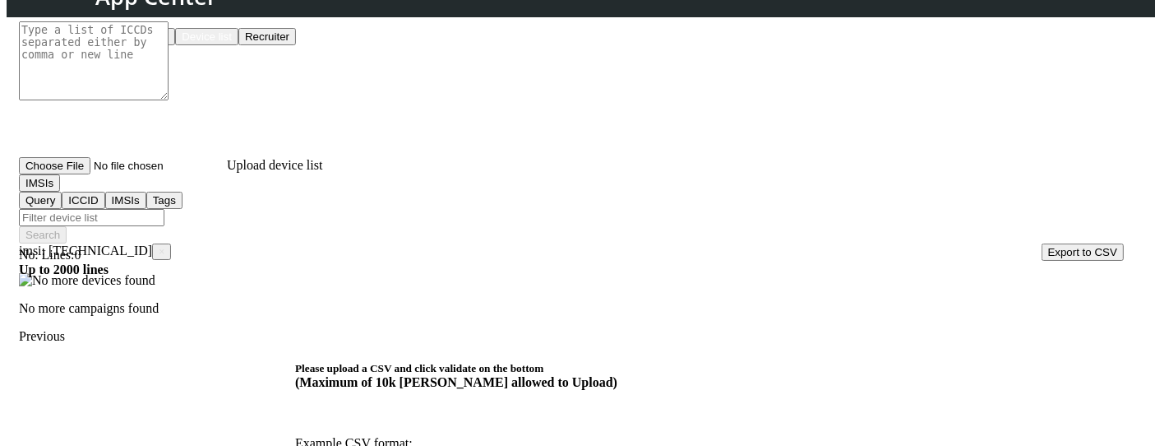
click at [164, 246] on span "×" at bounding box center [162, 252] width 6 height 12
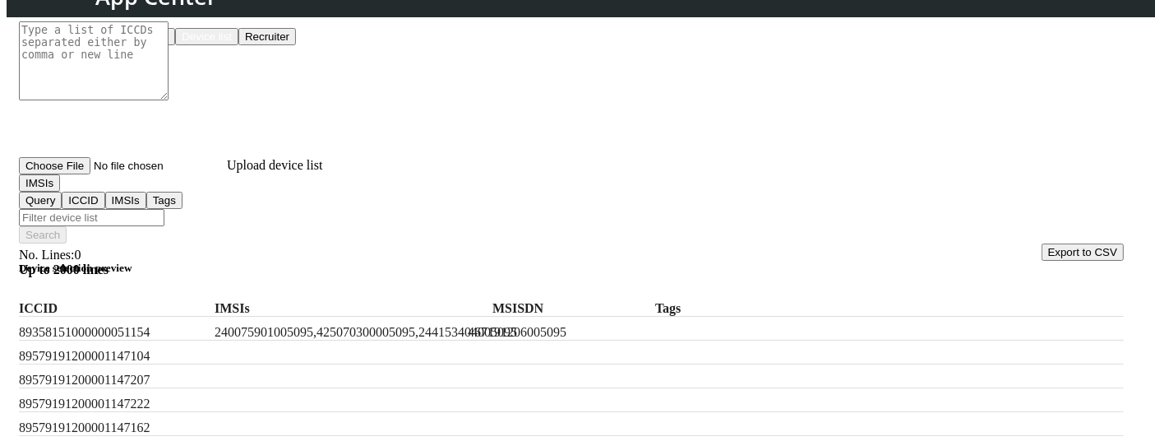
click at [164, 209] on input "Filter device list" at bounding box center [92, 217] width 146 height 17
paste input "222013090980120,222013090980121,222013090980122"
click at [164, 209] on input "222013090980120,222013090980121,222013090980122" at bounding box center [92, 217] width 146 height 17
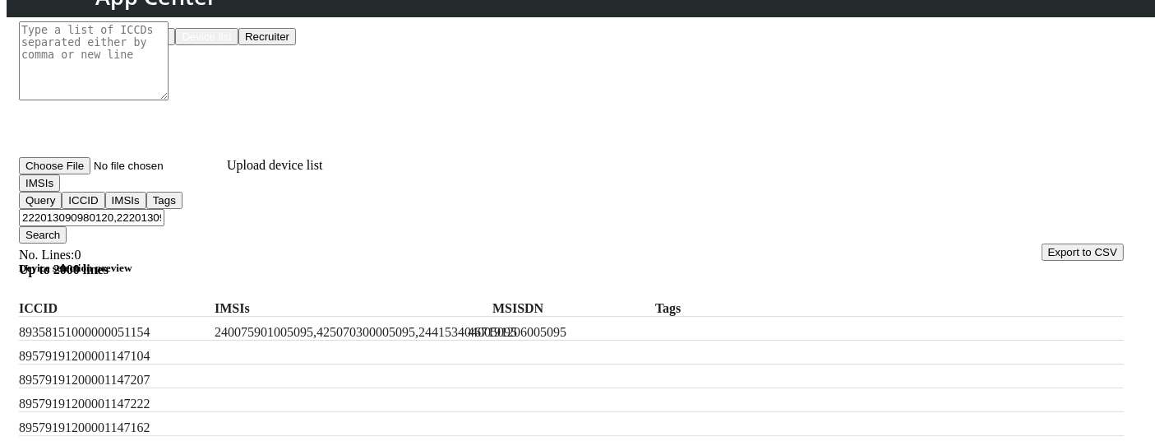
click at [164, 209] on input "222013090980120,222013090980121,222013090980122" at bounding box center [92, 217] width 146 height 17
drag, startPoint x: 366, startPoint y: 203, endPoint x: 35, endPoint y: 203, distance: 331.4
click at [35, 203] on div "Step 1: Task selection Step 2: Sim selection Step 3: Profile selection Step 4: …" at bounding box center [571, 370] width 1105 height 899
type input "222013090980122"
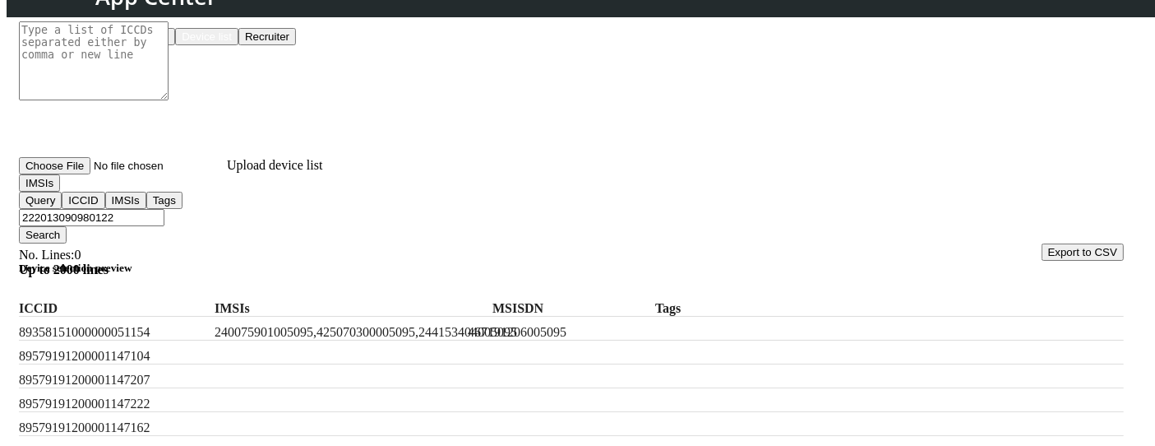
click at [67, 226] on button "Search" at bounding box center [43, 234] width 48 height 17
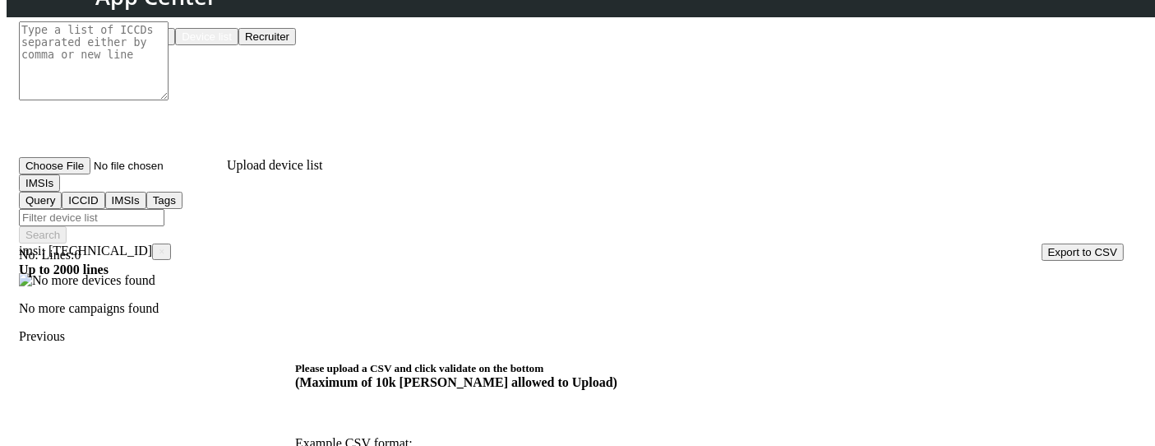
click at [164, 246] on span "×" at bounding box center [162, 252] width 6 height 12
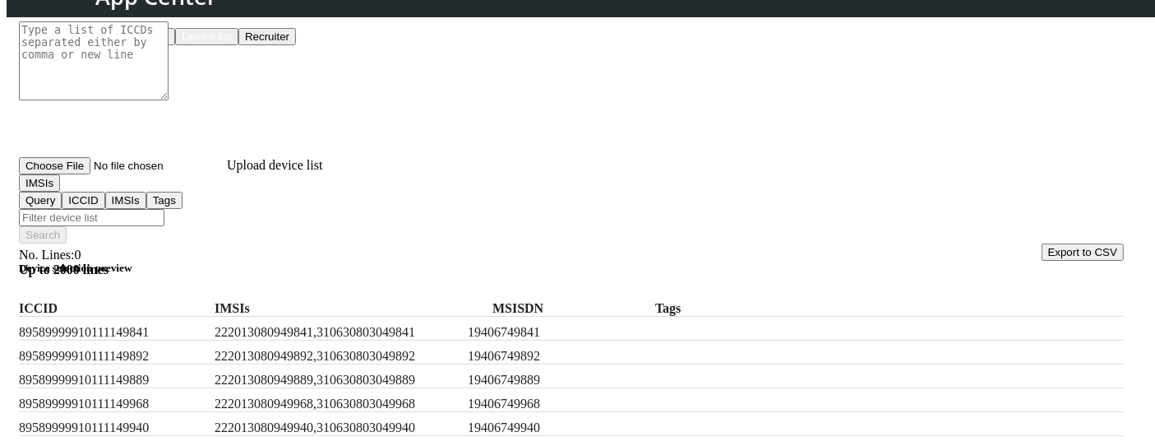
click at [313, 325] on label "222013080949841,310630803049841" at bounding box center [338, 332] width 247 height 15
copy label "222013080949841,310630803049841"
click at [164, 209] on input "Filter device list" at bounding box center [92, 217] width 146 height 17
paste input "222013080949841,310630803049841"
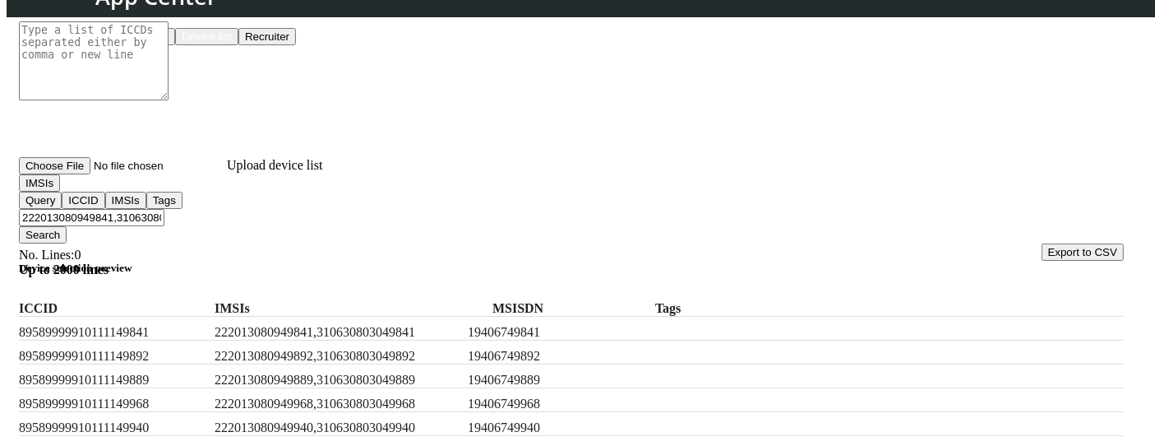
type input "222013080949841,310630803049841"
click at [67, 226] on button "Search" at bounding box center [43, 234] width 48 height 17
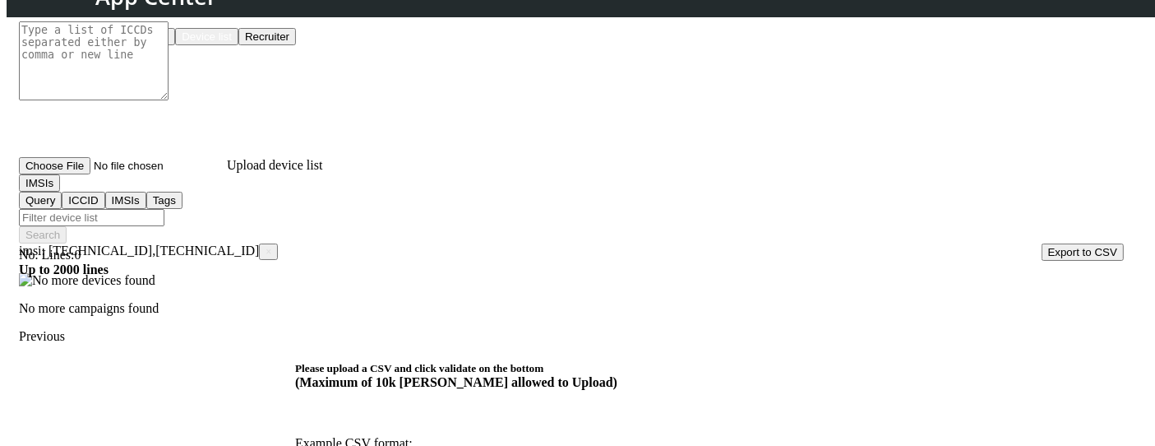
click at [164, 209] on input "Filter device list" at bounding box center [92, 217] width 146 height 17
paste input "222013080949841,310630803049841"
click at [164, 209] on input "222013080949841,310630803049841" at bounding box center [92, 217] width 146 height 17
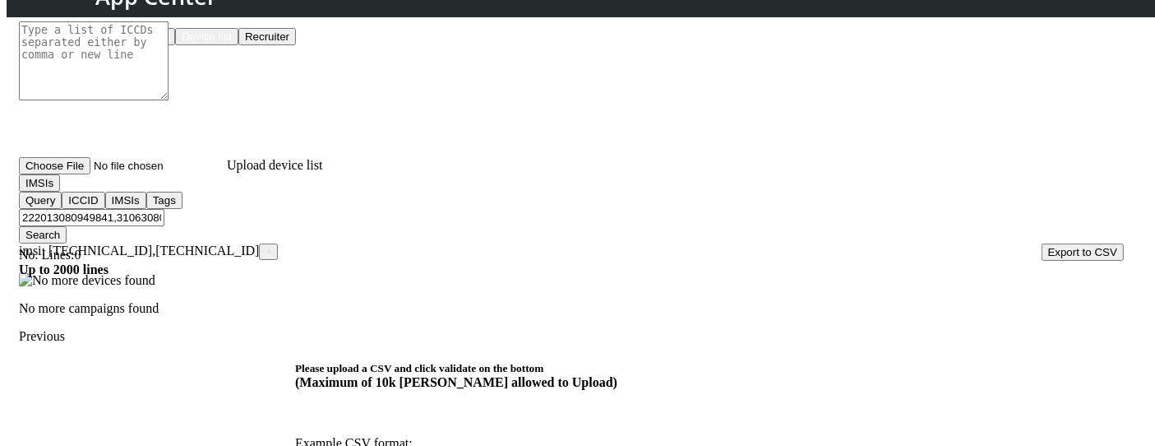
click at [164, 209] on input "222013080949841,310630803049841" at bounding box center [92, 217] width 146 height 17
drag, startPoint x: 248, startPoint y: 197, endPoint x: 613, endPoint y: 201, distance: 364.3
click at [164, 209] on input "222013080949841,310630803049841" at bounding box center [92, 217] width 146 height 17
type input "222013080949841"
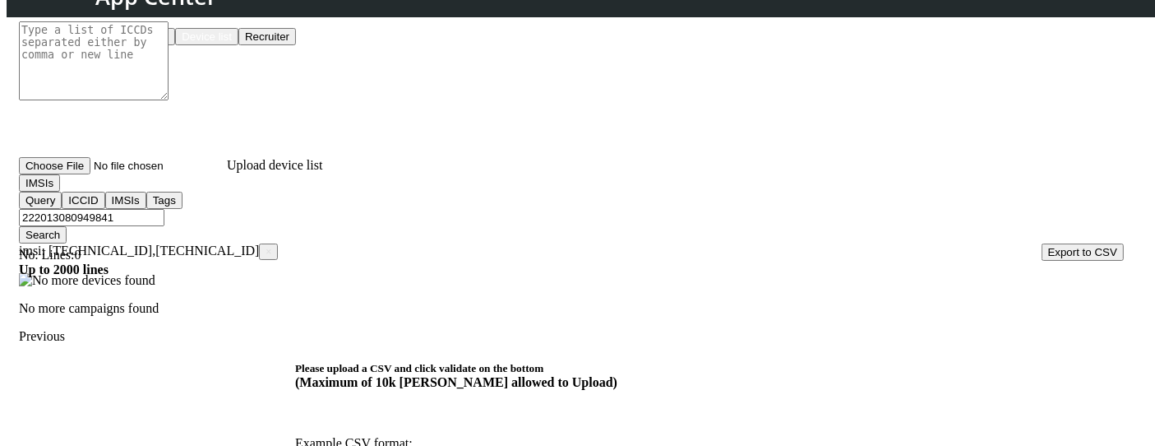
click at [266, 246] on span "×" at bounding box center [269, 252] width 6 height 12
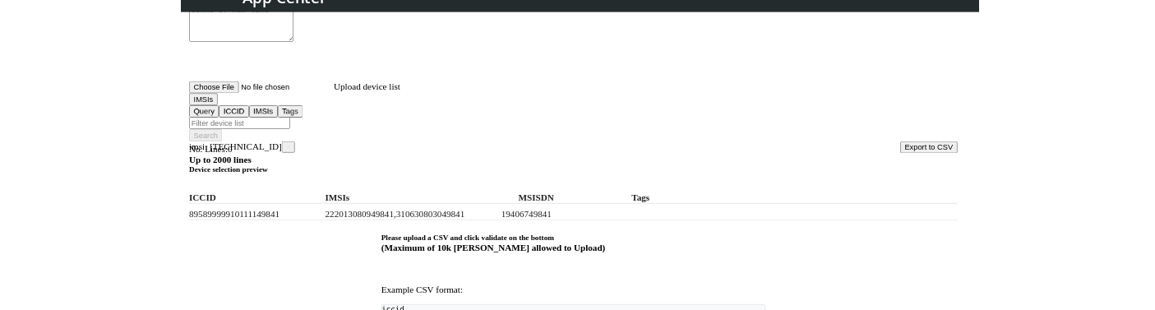
scroll to position [181, 0]
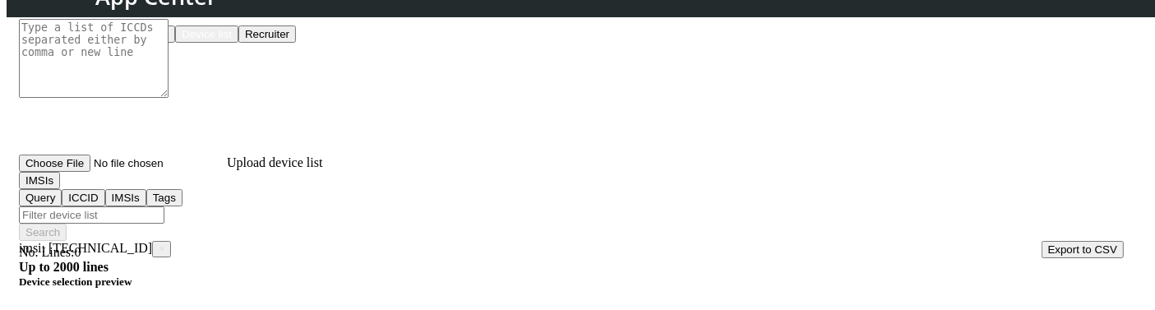
click at [60, 189] on button "IMSIs" at bounding box center [39, 180] width 41 height 17
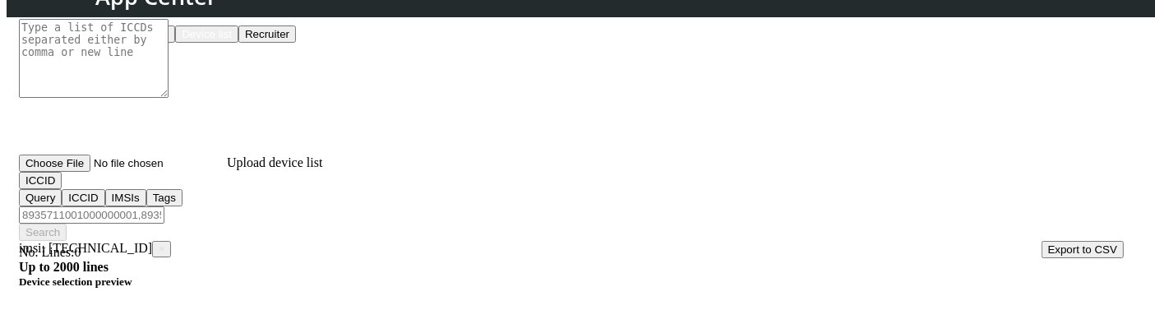
click at [164, 206] on input "Filter device list" at bounding box center [92, 214] width 146 height 17
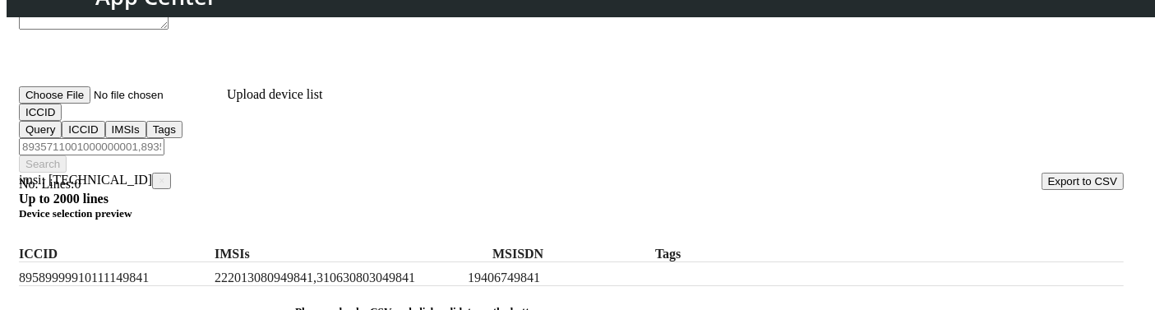
scroll to position [248, 0]
click at [62, 123] on button "ICCID" at bounding box center [40, 113] width 43 height 17
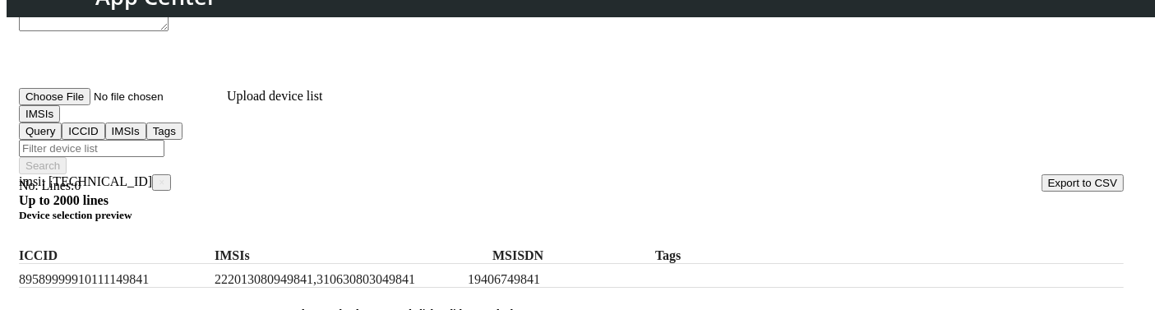
click at [60, 123] on button "IMSIs" at bounding box center [39, 113] width 41 height 17
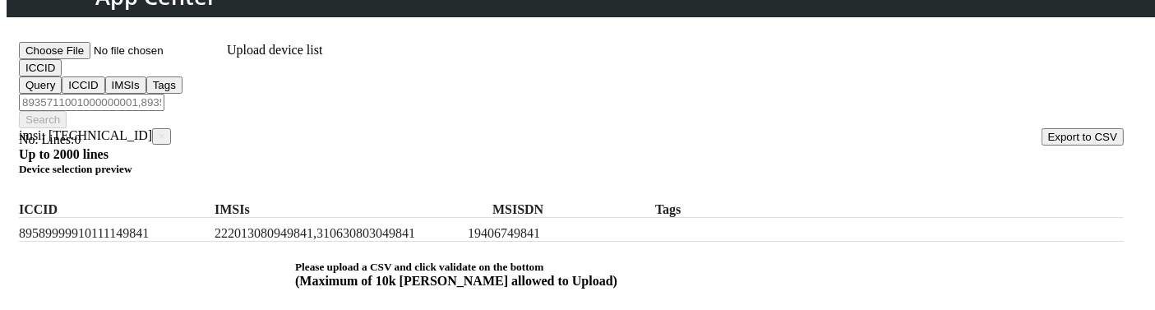
scroll to position [295, 0]
click at [170, 222] on div "89589999910111149841 222013080949841,310630803049841 19406749841" at bounding box center [571, 228] width 1105 height 24
copy label "89589999910111149841"
click at [164, 92] on input "Filter device list" at bounding box center [92, 100] width 146 height 17
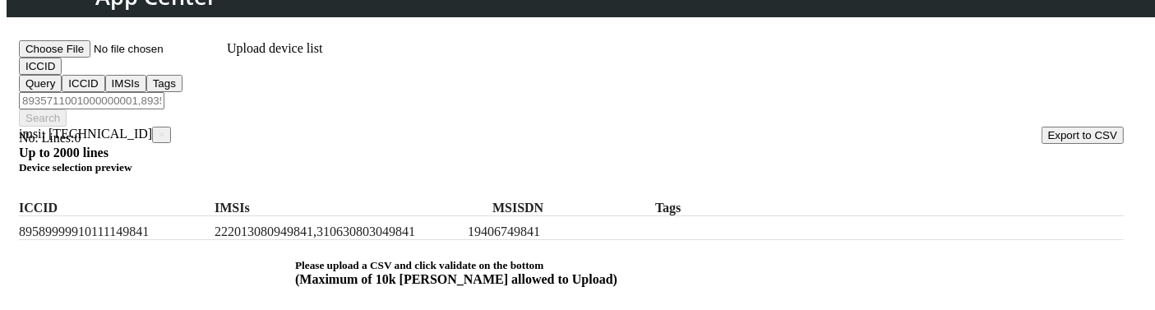
paste input "89589999910111149841"
type input "89589999910111149841,89589999910111149841"
click at [67, 109] on button "Search" at bounding box center [43, 117] width 48 height 17
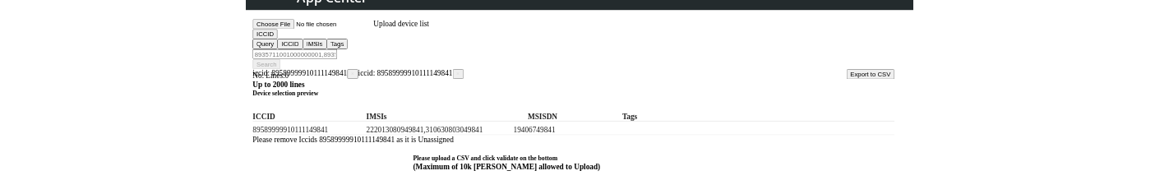
scroll to position [304, 0]
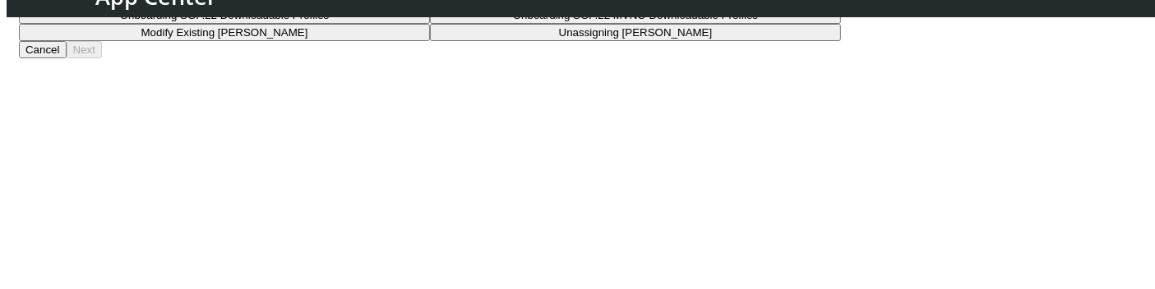
scroll to position [148, 0]
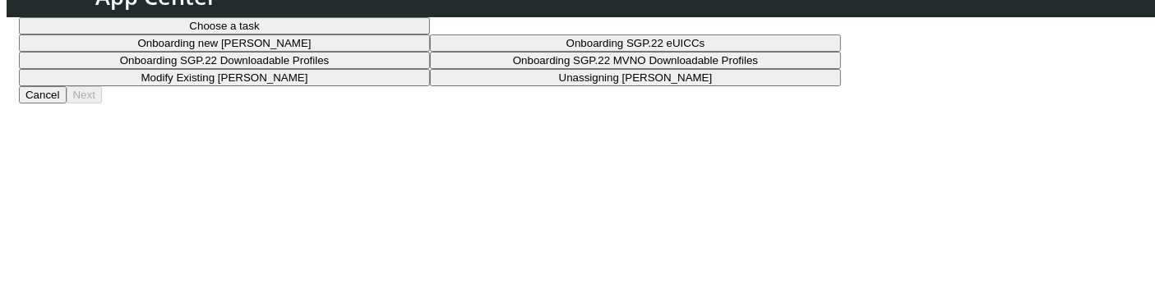
click at [430, 35] on button "Choose a task" at bounding box center [224, 25] width 411 height 17
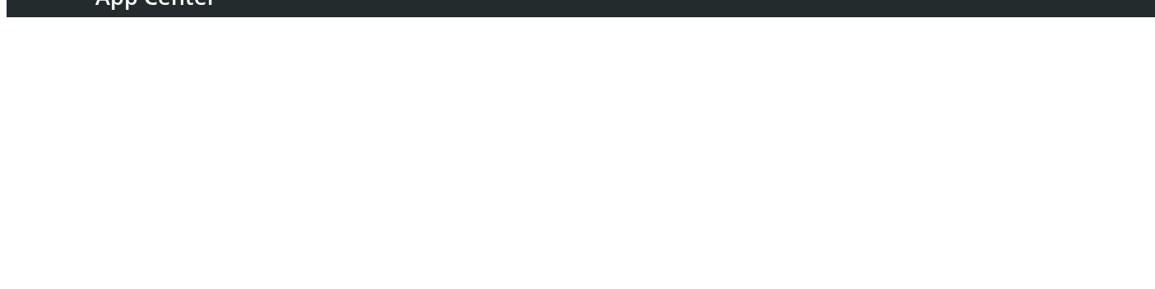
scroll to position [201, 0]
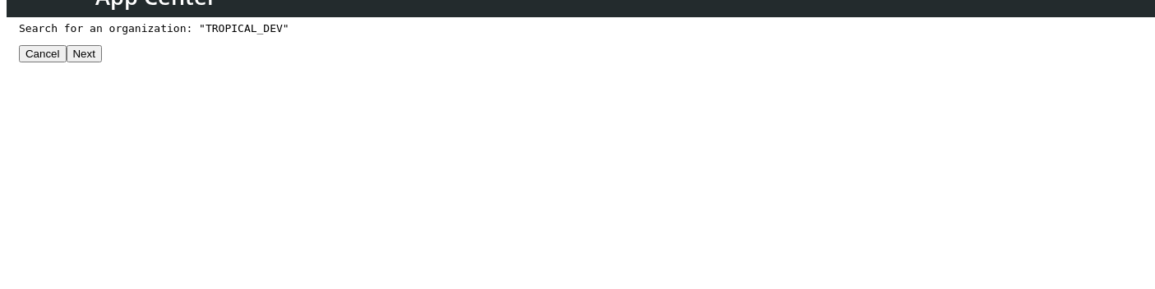
scroll to position [431, 0]
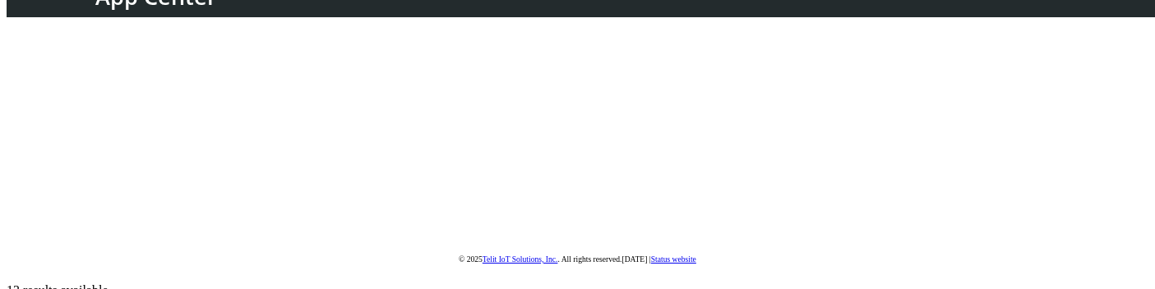
type input "TROPICAL_DEV"
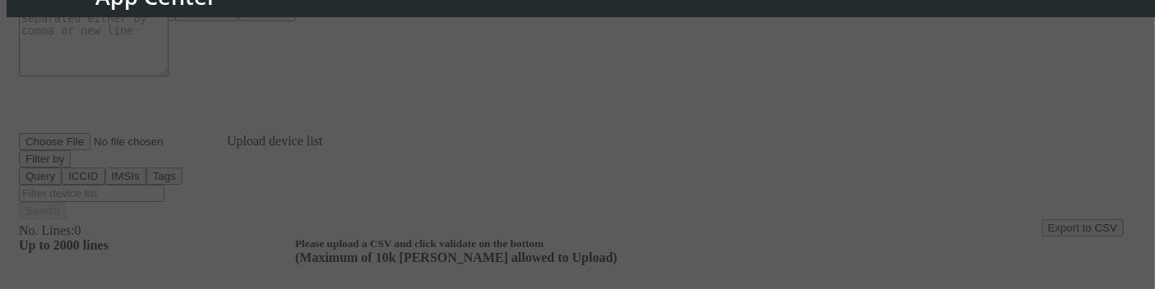
scroll to position [201, 0]
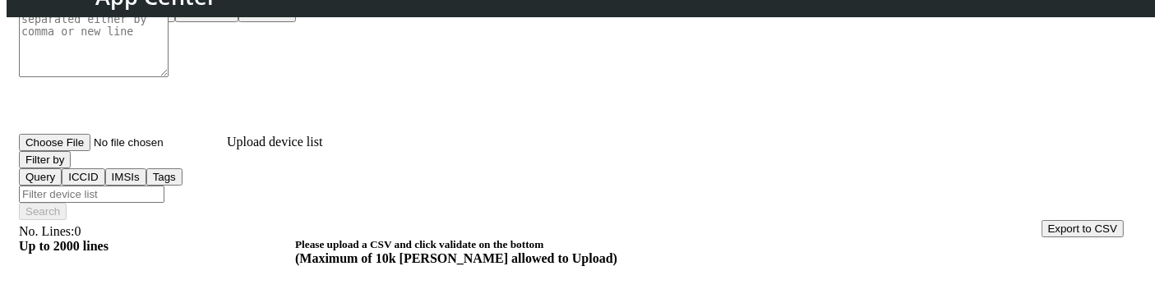
click at [238, 22] on button "Device list" at bounding box center [206, 13] width 63 height 17
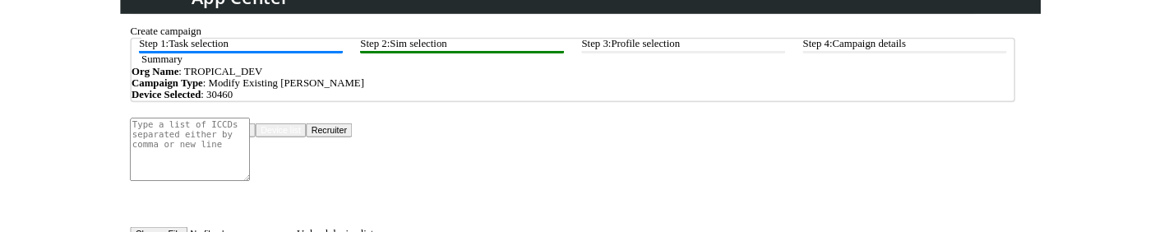
scroll to position [169, 0]
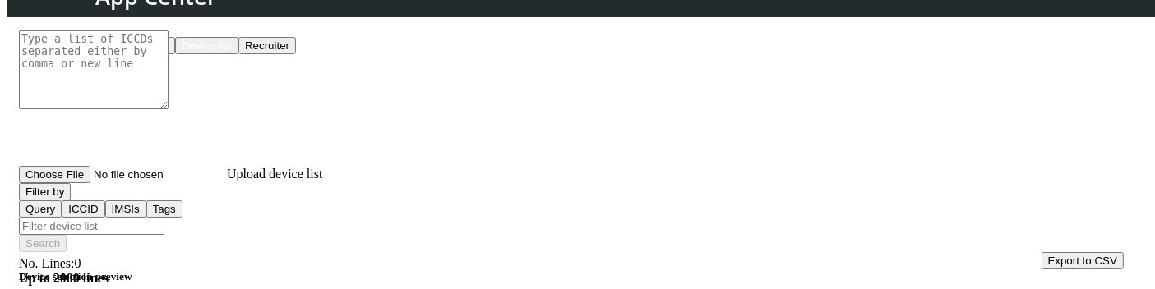
click at [164, 179] on input "Filter device list" at bounding box center [92, 226] width 146 height 17
paste input "222013090980120,222013090980121,222013090980122"
click at [164, 179] on input "222013090980120,222013090980121,222013090980122" at bounding box center [92, 226] width 146 height 17
type input "222013090980120"
click at [71, 179] on button "Filter by" at bounding box center [45, 191] width 52 height 17
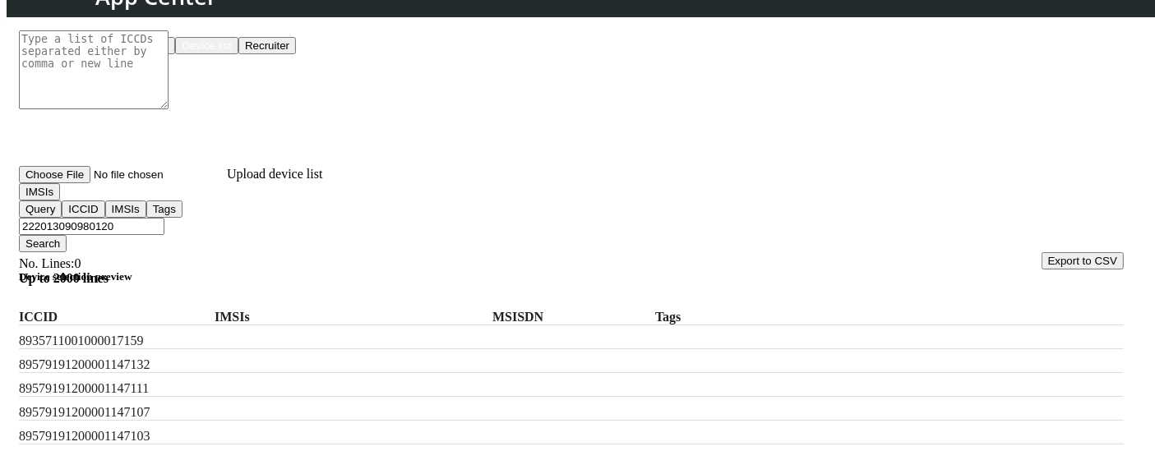
click at [67, 179] on button "Search" at bounding box center [43, 243] width 48 height 17
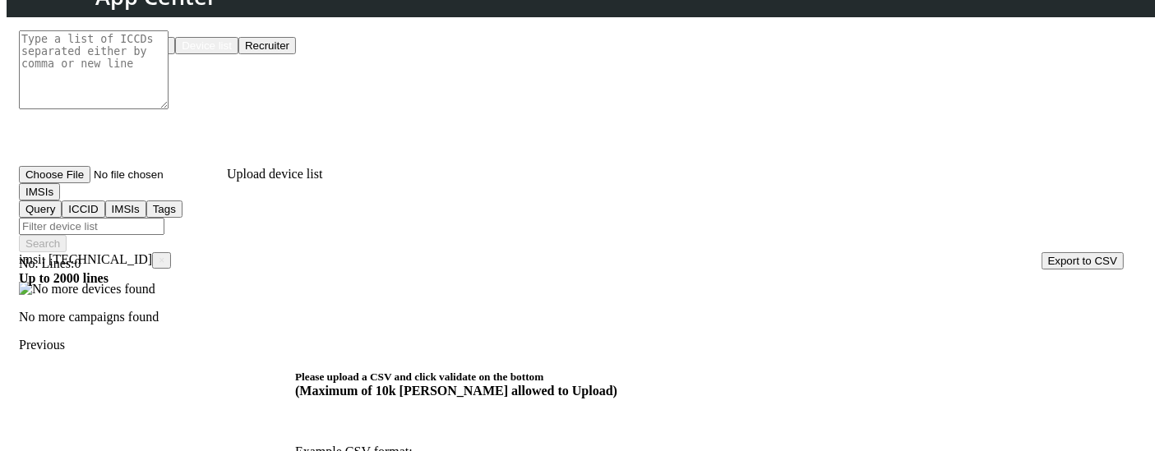
click at [164, 179] on input "Filter device list" at bounding box center [92, 226] width 146 height 17
paste input "222013090980120,222013090980121,222013090980122"
click at [164, 179] on input "222013090980120,222013090980121,222013090980122" at bounding box center [92, 226] width 146 height 17
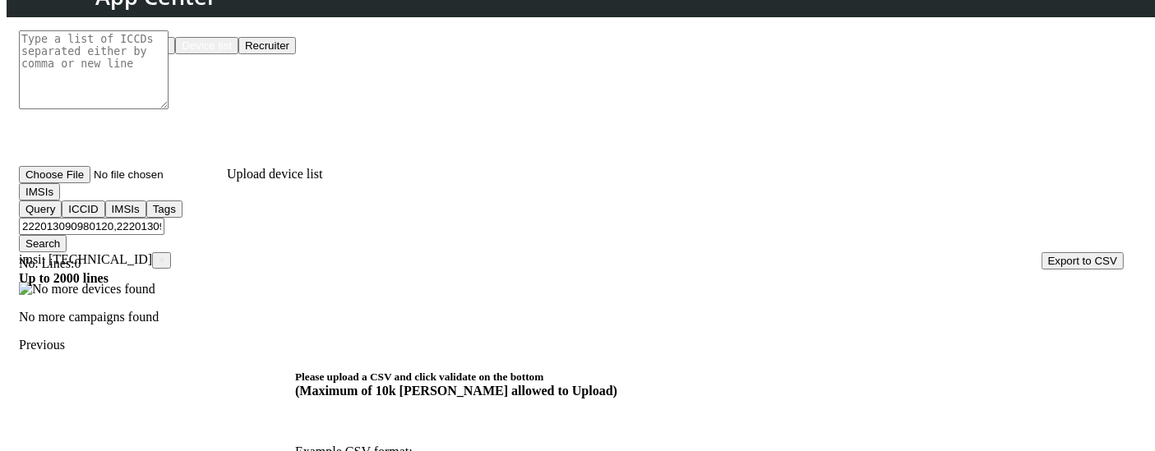
drag, startPoint x: 366, startPoint y: 206, endPoint x: 0, endPoint y: 153, distance: 369.7
click at [7, 153] on section "On-Boarding Manager Campaigns Create campaign Create campaign Step 1: Task sele…" at bounding box center [578, 207] width 1142 height 741
type input "222013090980122"
click at [67, 179] on button "Search" at bounding box center [43, 243] width 48 height 17
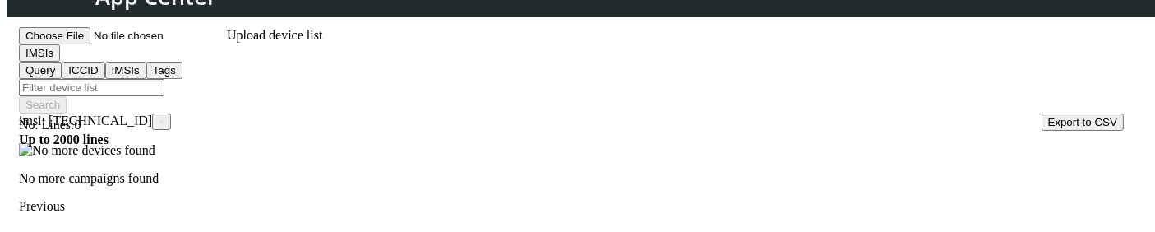
scroll to position [310, 0]
click at [164, 114] on span "×" at bounding box center [162, 120] width 6 height 12
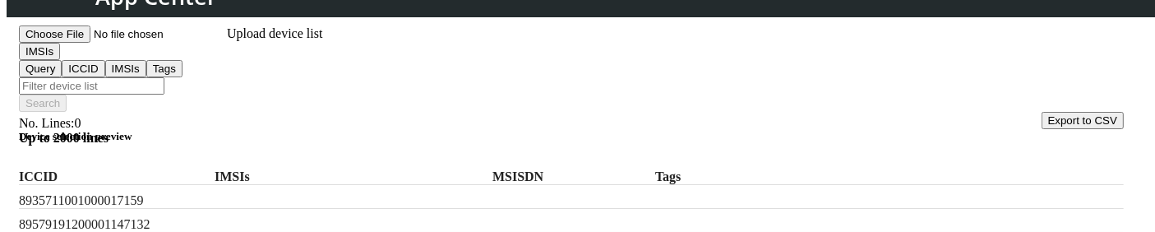
scroll to position [643, 0]
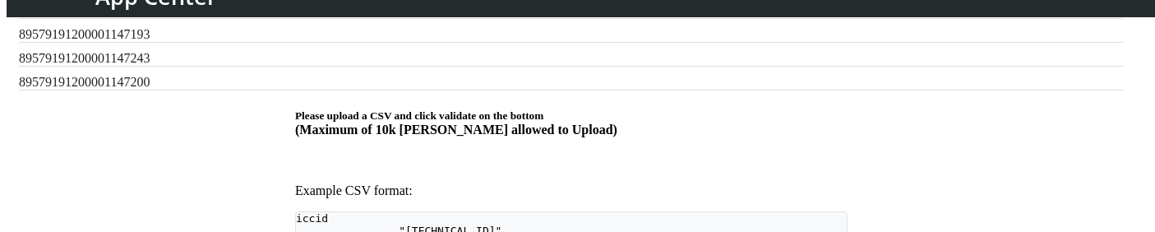
checkbox input "true"
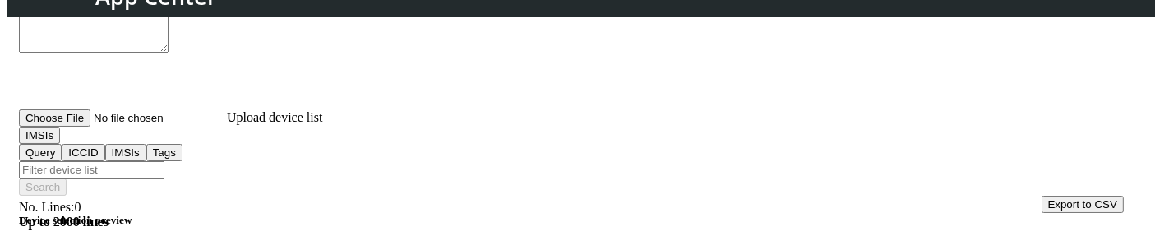
scroll to position [225, 0]
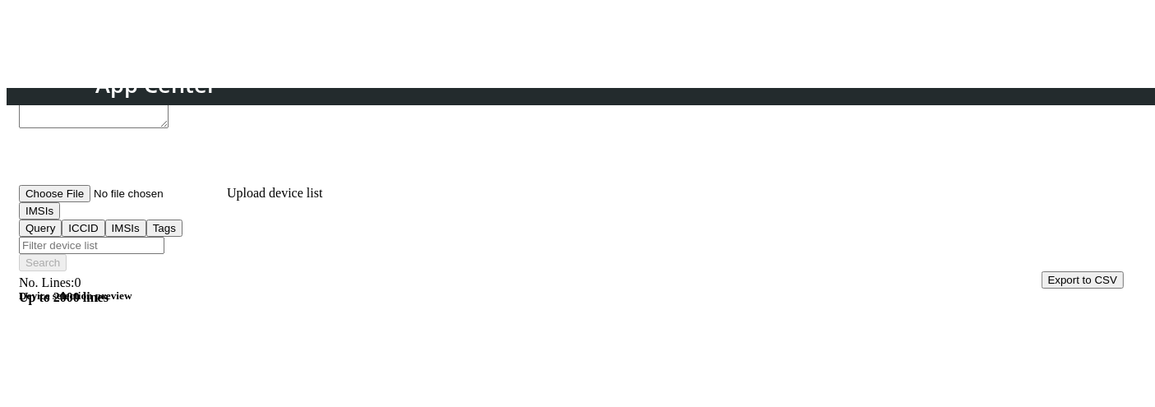
scroll to position [237, 0]
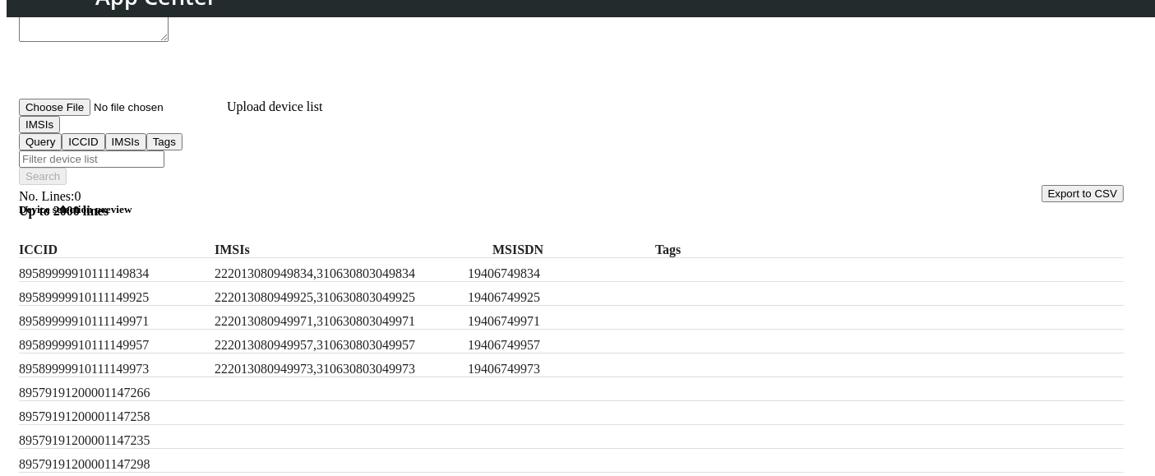
click at [294, 179] on label "222013080949834,310630803049834" at bounding box center [338, 273] width 247 height 15
copy label "222013080949834,310630803049834"
click at [164, 150] on input "Filter device list" at bounding box center [92, 158] width 146 height 17
paste input "222013080949834,310630803049834"
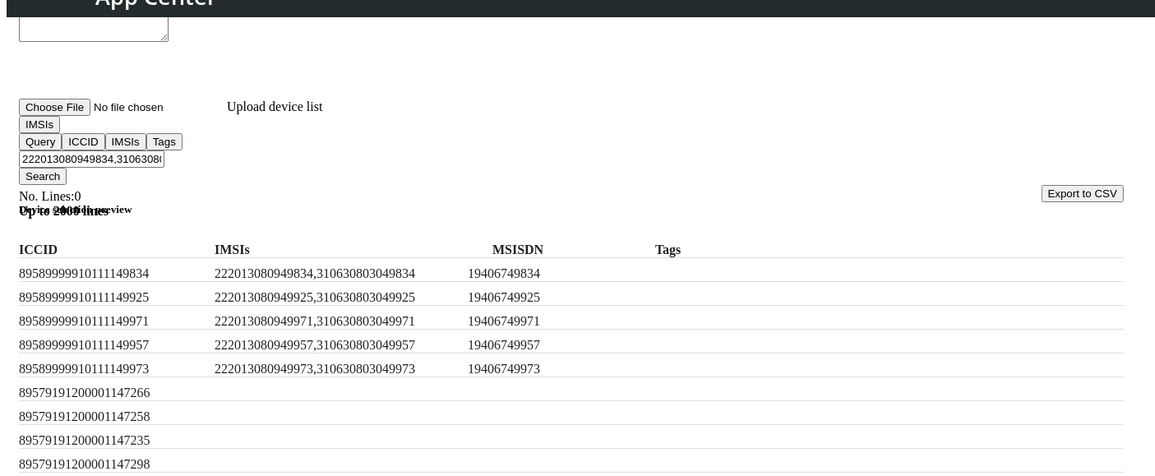
type input "222013080949834,310630803049834"
click at [67, 168] on button "Search" at bounding box center [43, 176] width 48 height 17
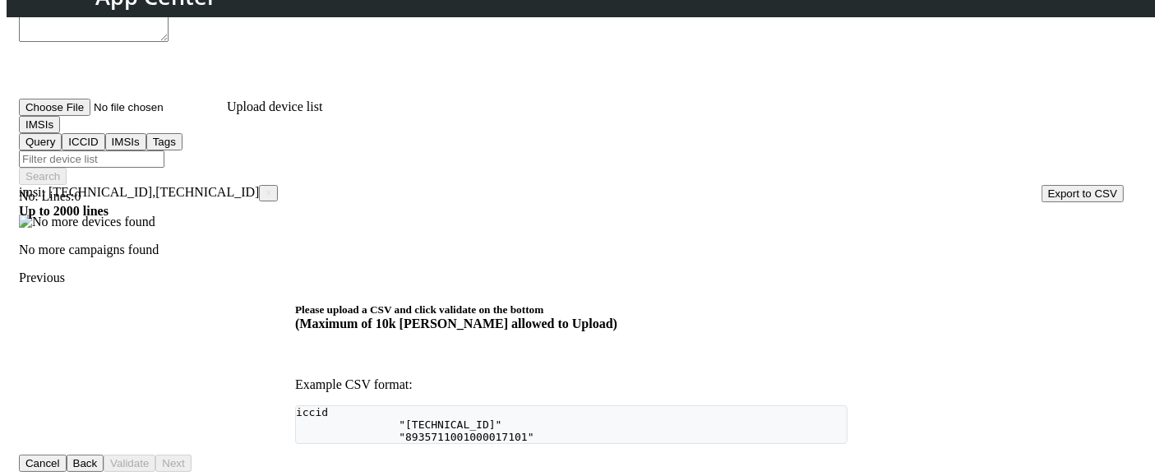
click at [164, 150] on input "Filter device list" at bounding box center [92, 158] width 146 height 17
paste input "222013080949834,310630803049834"
click at [164, 150] on input "222013080949834,310630803049834" at bounding box center [92, 158] width 146 height 17
type input "222013080949834"
click at [266, 179] on span "×" at bounding box center [269, 193] width 6 height 12
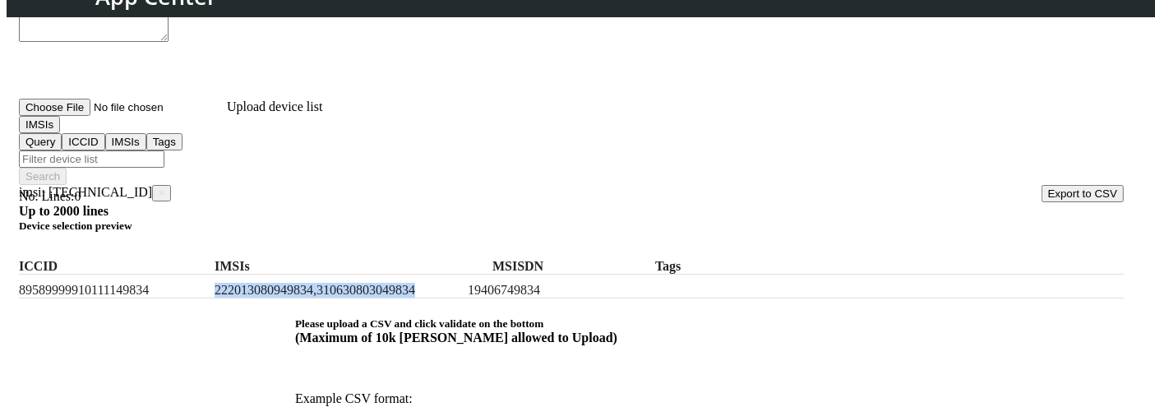
drag, startPoint x: 486, startPoint y: 273, endPoint x: 253, endPoint y: 262, distance: 233.0
click at [253, 179] on label "222013080949834,310630803049834" at bounding box center [338, 290] width 247 height 15
copy label "222013080949834,310630803049834"
click at [164, 150] on input "Filter device list" at bounding box center [92, 158] width 146 height 17
paste input "222013080949834,310630803049834"
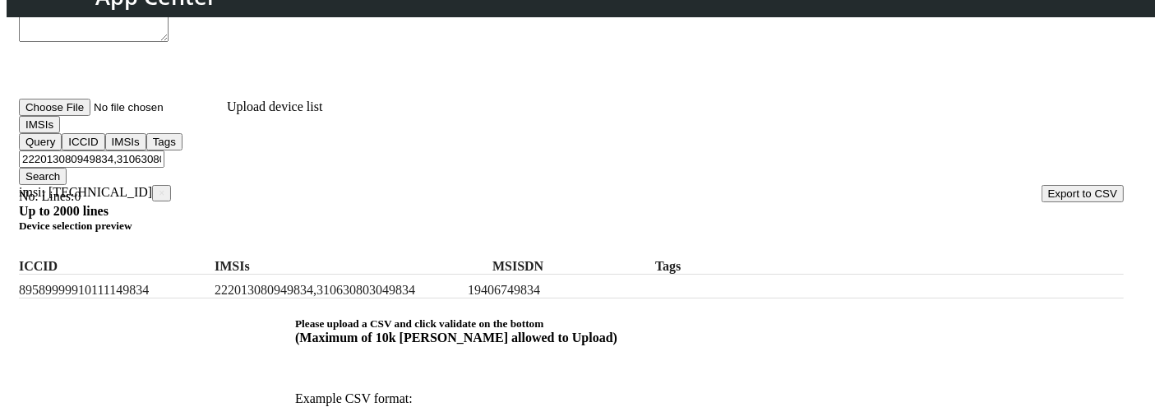
click at [164, 150] on input "222013080949834,310630803049834" at bounding box center [92, 158] width 146 height 17
type input "222013080949834 310630803049834"
click at [67, 168] on button "Search" at bounding box center [43, 176] width 48 height 17
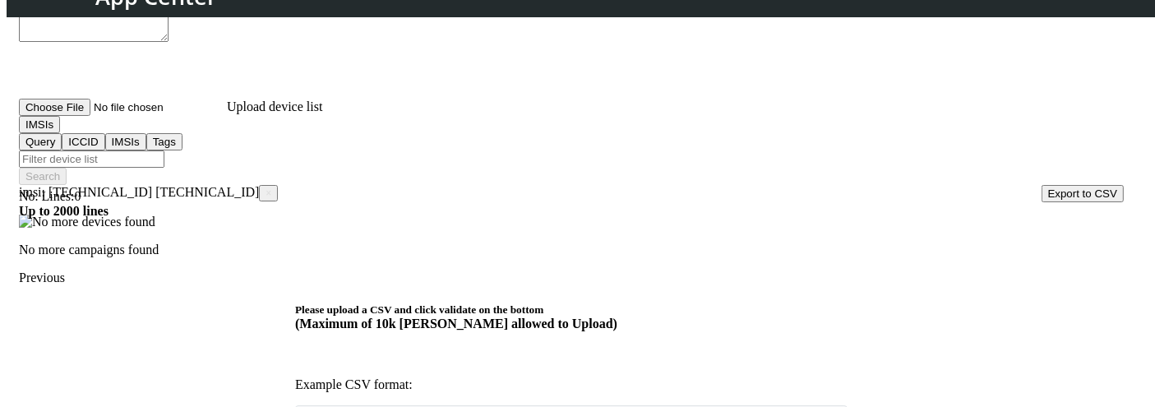
click at [164, 150] on input "Filter device list" at bounding box center [92, 158] width 146 height 17
paste input "222013080949834,310630803049834"
type input "222013080949834,310630803049834"
click at [67, 168] on button "Search" at bounding box center [43, 176] width 48 height 17
click at [164, 150] on input "Filter device list" at bounding box center [92, 158] width 146 height 17
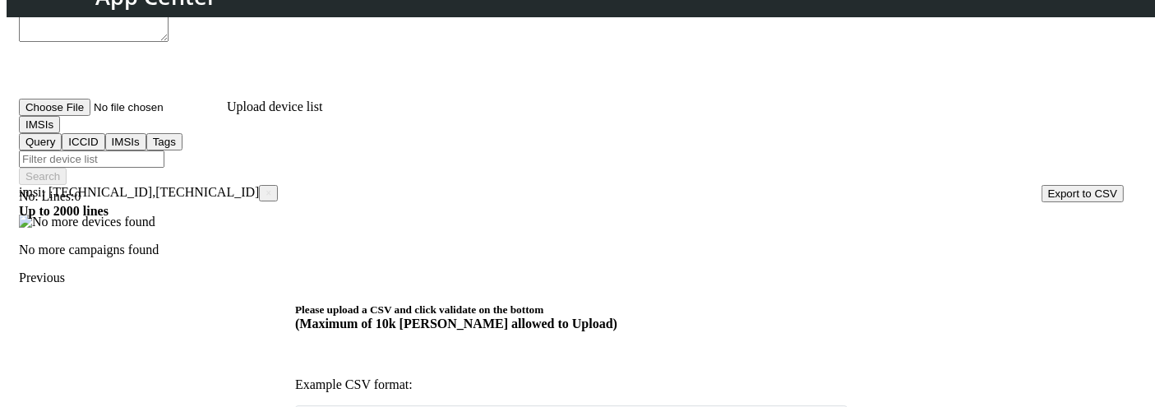
paste input "222013080949834,310630803049834"
drag, startPoint x: 252, startPoint y: 146, endPoint x: 99, endPoint y: 118, distance: 156.2
click at [99, 118] on div "Choose One: Upload devices Device list Recruiter No. Lines: 0 Up to 2000 lines …" at bounding box center [571, 221] width 1105 height 502
type input "310630803049834"
click at [67, 168] on button "Search" at bounding box center [43, 176] width 48 height 17
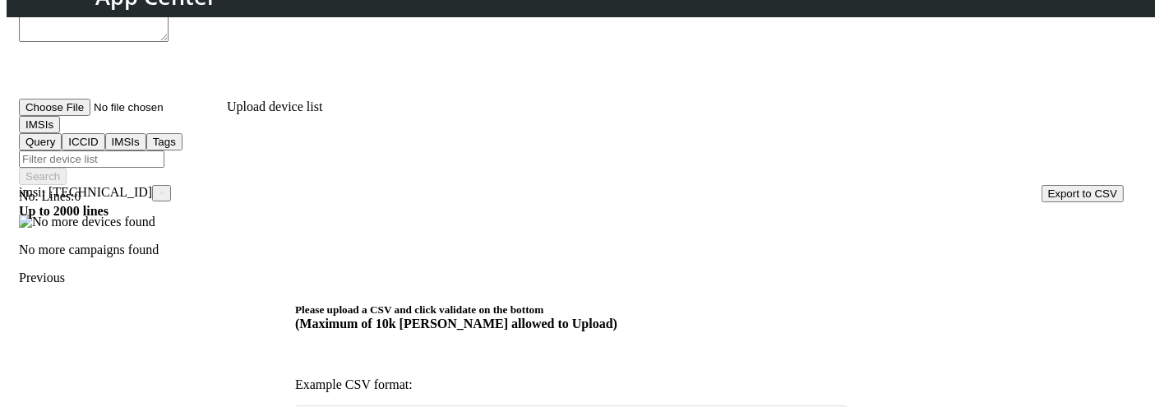
click at [164, 150] on input "Filter device list" at bounding box center [92, 158] width 146 height 17
click at [164, 179] on span "×" at bounding box center [162, 193] width 6 height 12
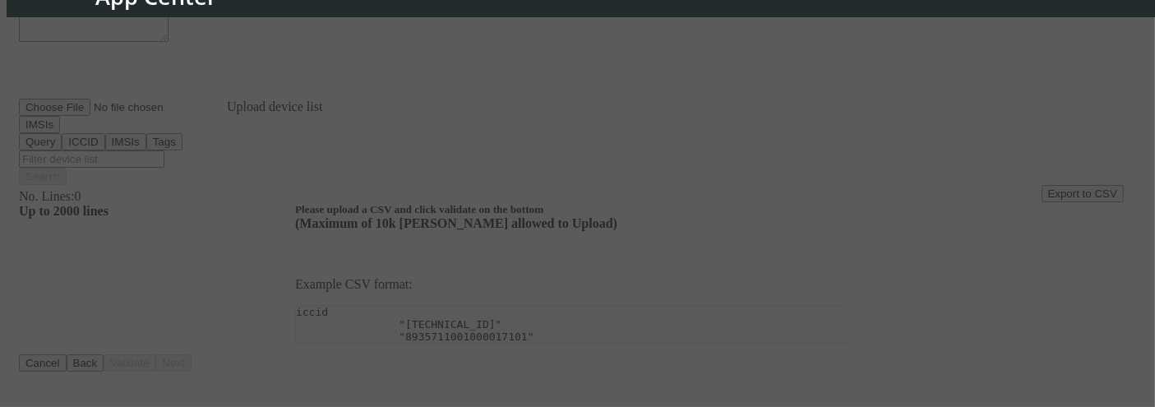
click at [169, 136] on div at bounding box center [577, 203] width 1155 height 407
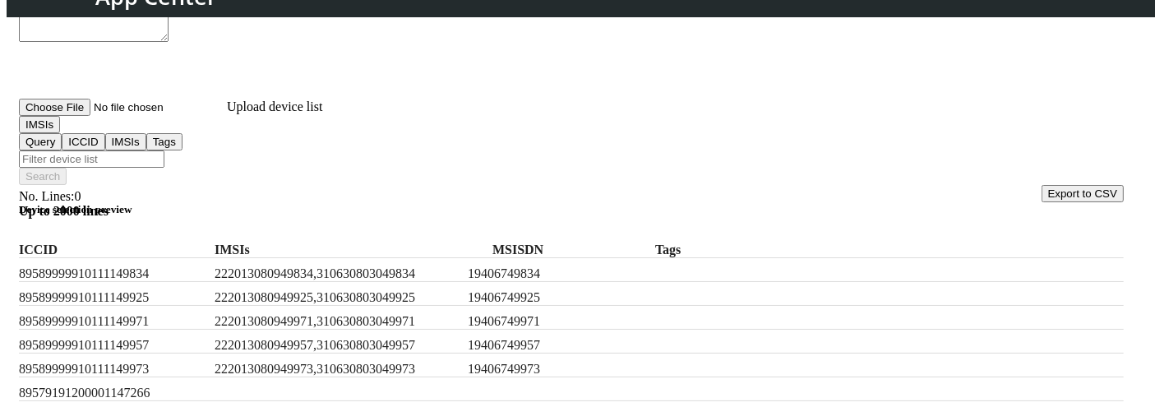
click at [164, 150] on input "Filter device list" at bounding box center [92, 158] width 146 height 17
paste input "222013080949834,310630803049834"
drag, startPoint x: 251, startPoint y: 144, endPoint x: 0, endPoint y: 131, distance: 251.2
click at [7, 131] on section "On-Boarding Manager Campaigns Create campaign Create campaign Step 1: Task sele…" at bounding box center [578, 314] width 1142 height 1089
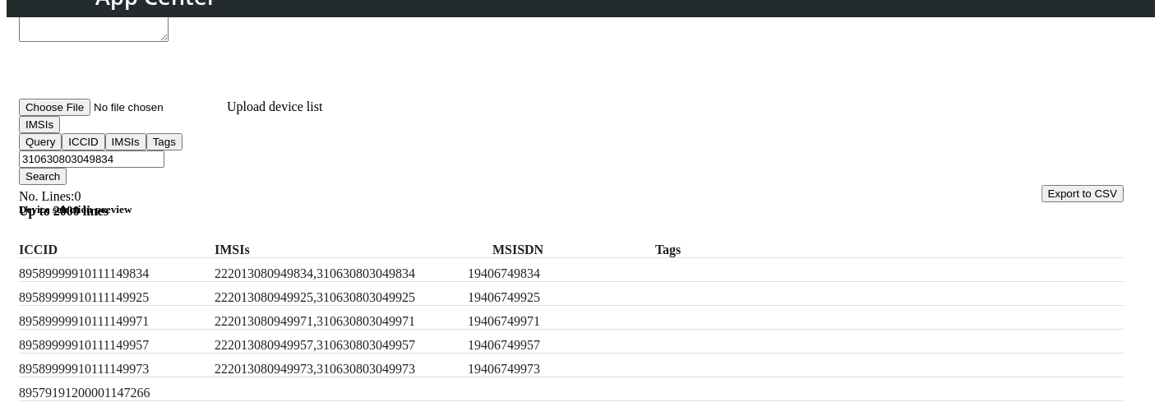
type input "310630803049834"
click at [67, 168] on button "Search" at bounding box center [43, 176] width 48 height 17
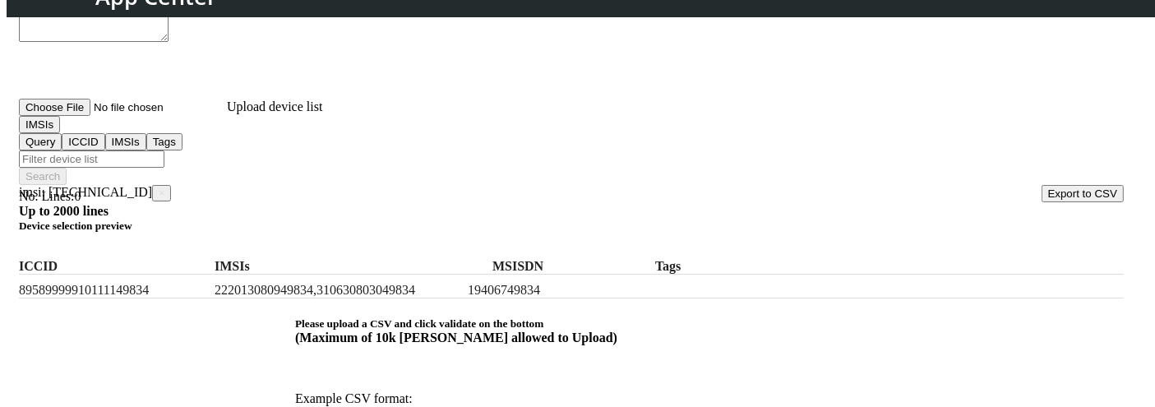
click at [164, 150] on input "Filter device list" at bounding box center [92, 158] width 146 height 17
paste input "222013080949834,310630803049834"
click at [164, 150] on input "222013080949834,310630803049834" at bounding box center [92, 158] width 146 height 17
type input "222013080949834,310630803049834"
click at [171, 179] on span "imsi: 310630803049834 ×" at bounding box center [95, 192] width 152 height 14
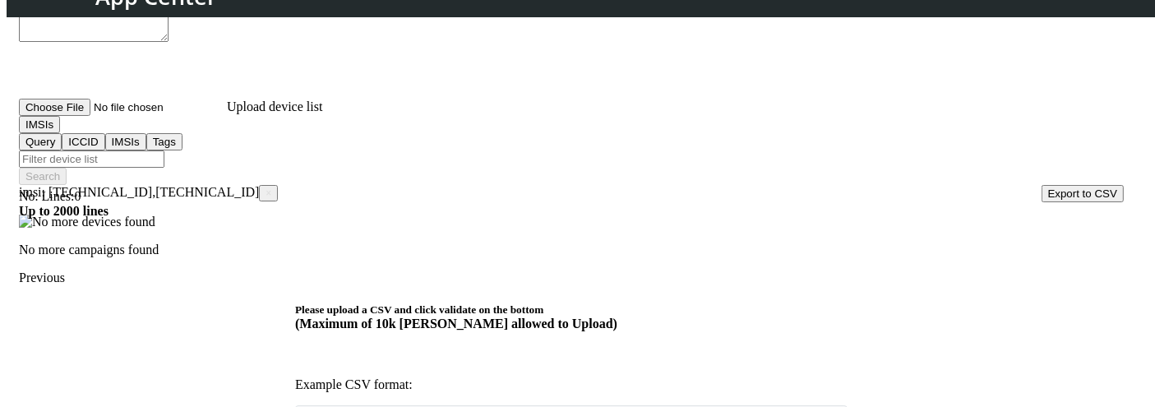
click at [266, 179] on span "×" at bounding box center [269, 193] width 6 height 12
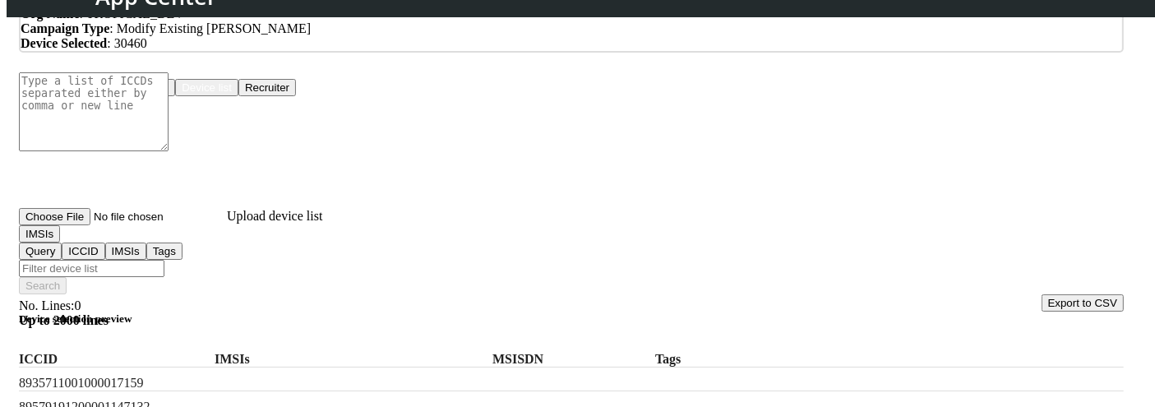
scroll to position [127, 0]
click at [141, 179] on label "ICCID" at bounding box center [113, 360] width 189 height 15
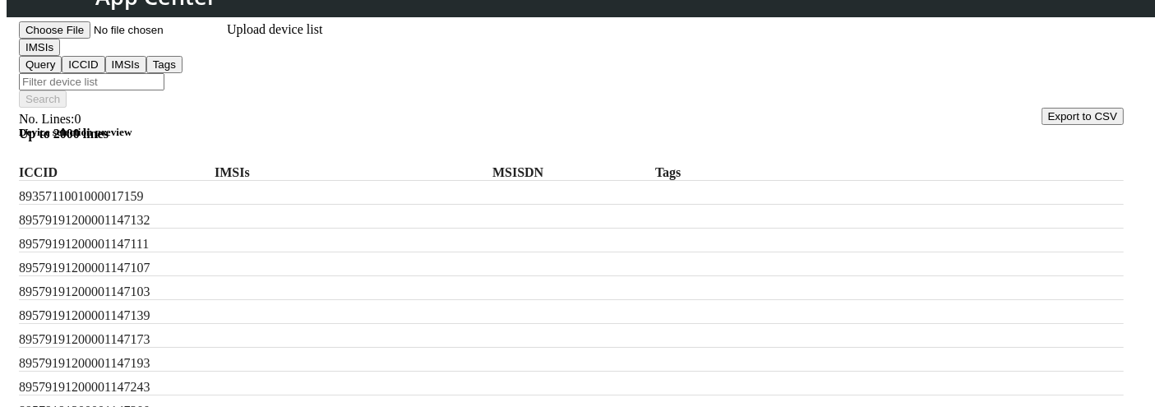
scroll to position [314, 0]
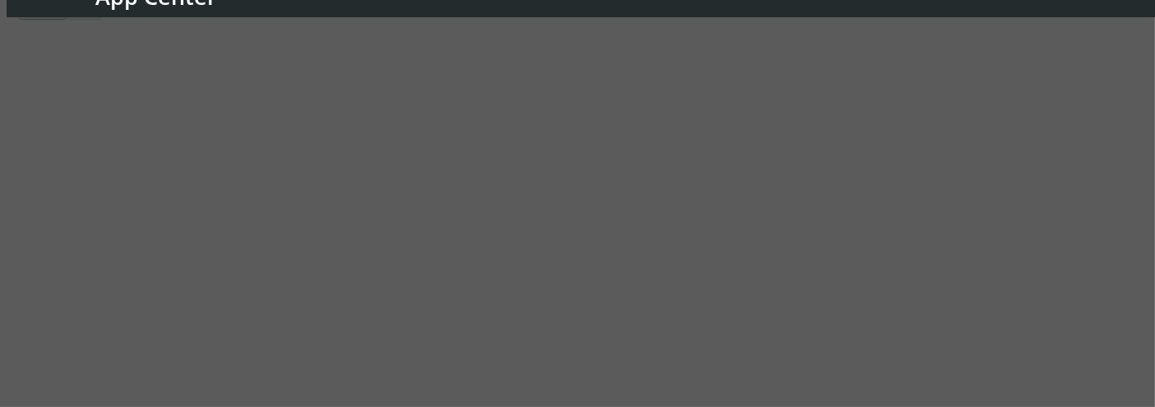
scroll to position [169, 0]
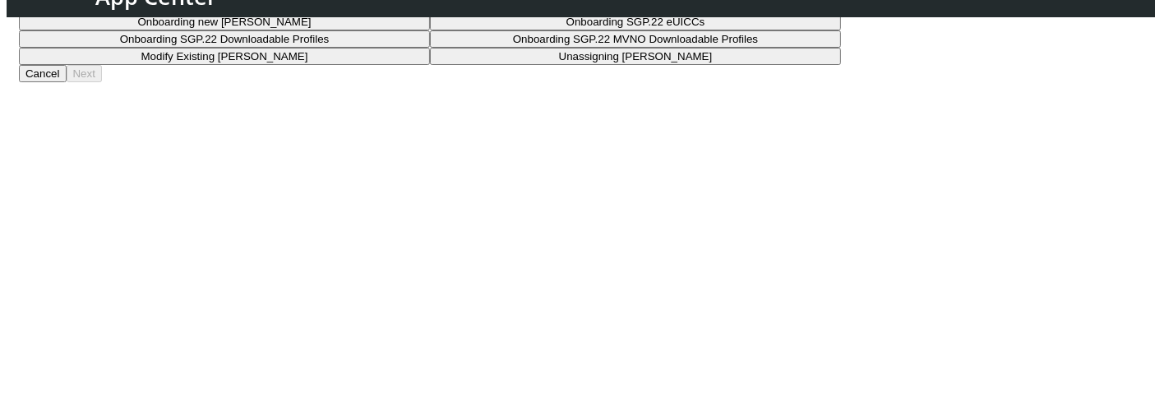
click at [430, 13] on button "Choose a task" at bounding box center [224, 4] width 411 height 17
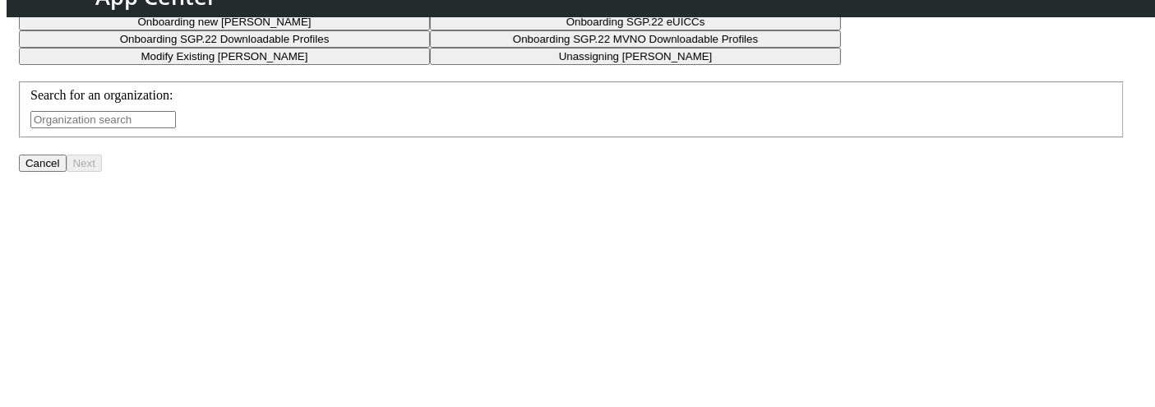
scroll to position [314, 0]
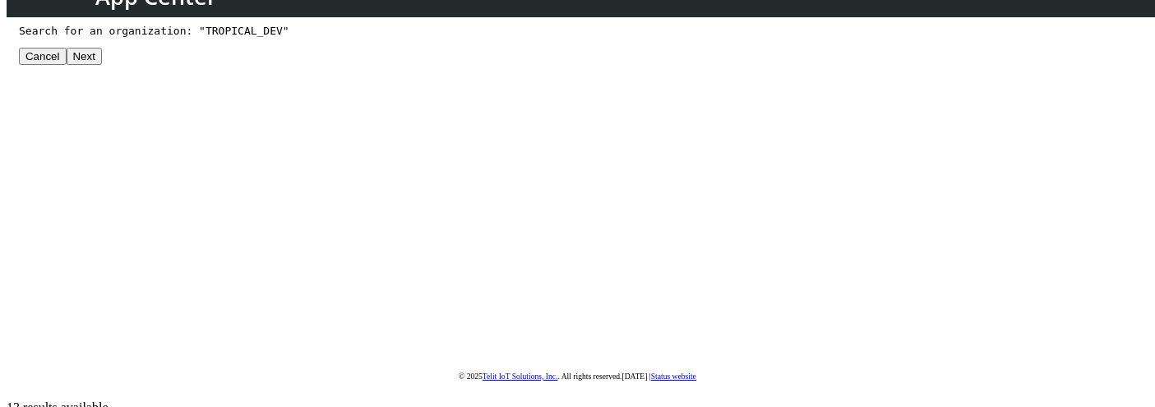
type input "TROPICAL_DEV"
click at [102, 65] on button "Next" at bounding box center [84, 56] width 35 height 17
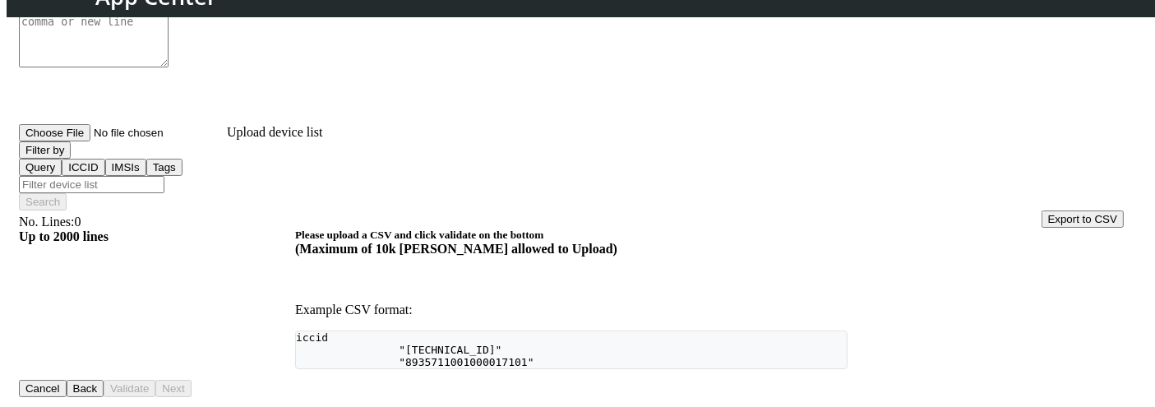
scroll to position [210, 0]
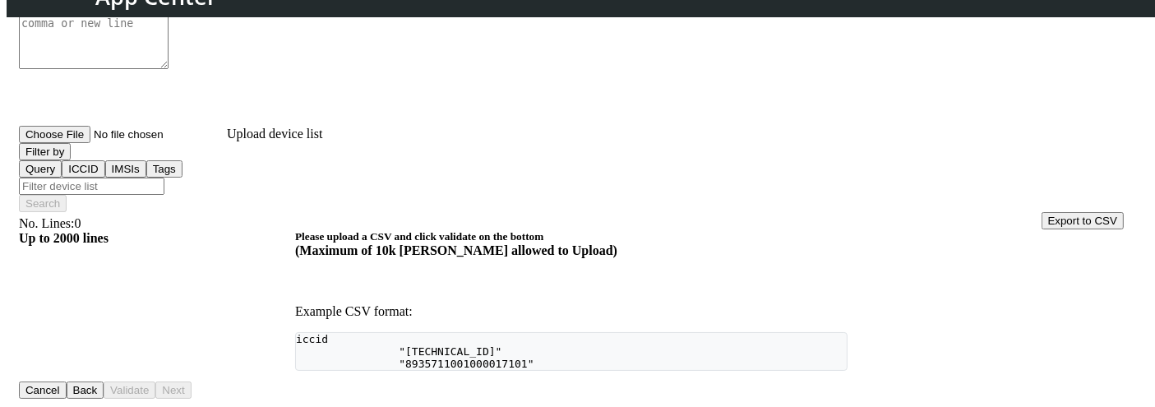
click at [238, 14] on button "Device list" at bounding box center [206, 5] width 63 height 17
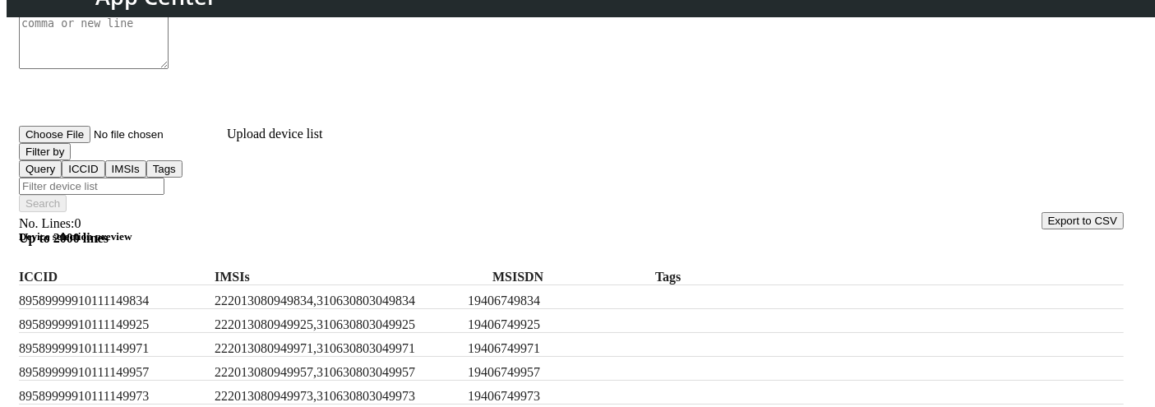
scroll to position [468, 0]
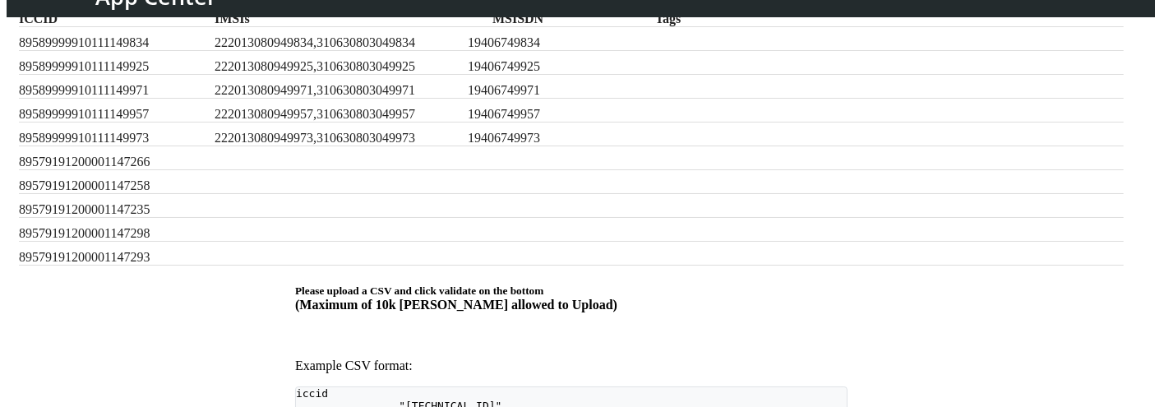
checkbox input "true"
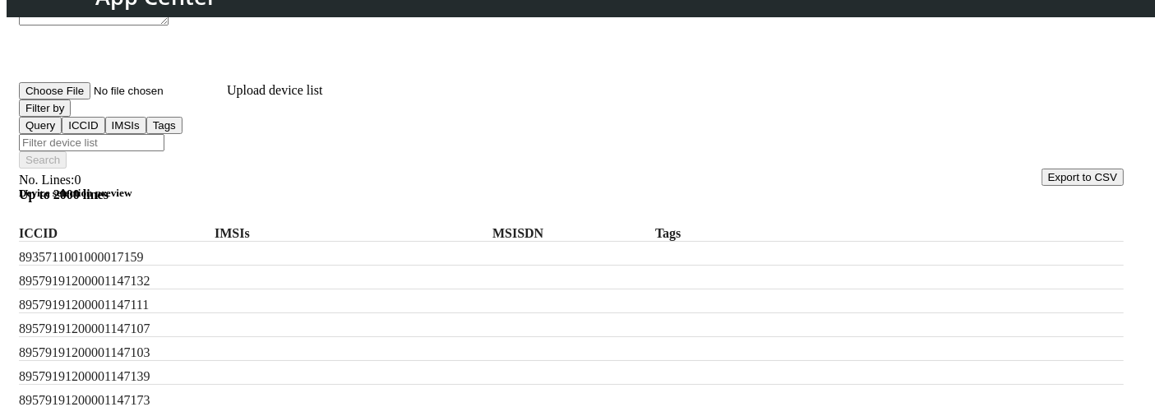
scroll to position [252, 0]
click at [71, 113] on button "Filter by" at bounding box center [45, 109] width 52 height 17
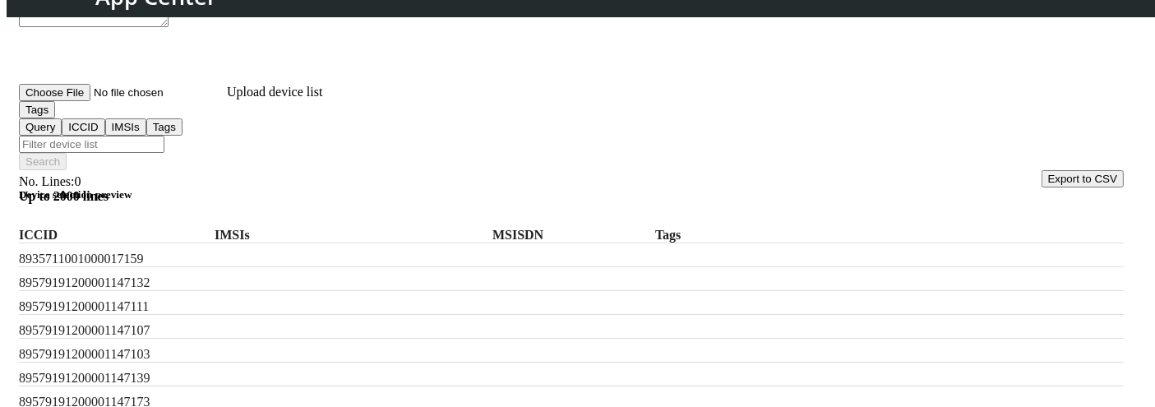
click at [164, 136] on input "Filter device list" at bounding box center [92, 144] width 146 height 17
type input "t"
click at [67, 153] on button "Search" at bounding box center [43, 161] width 48 height 17
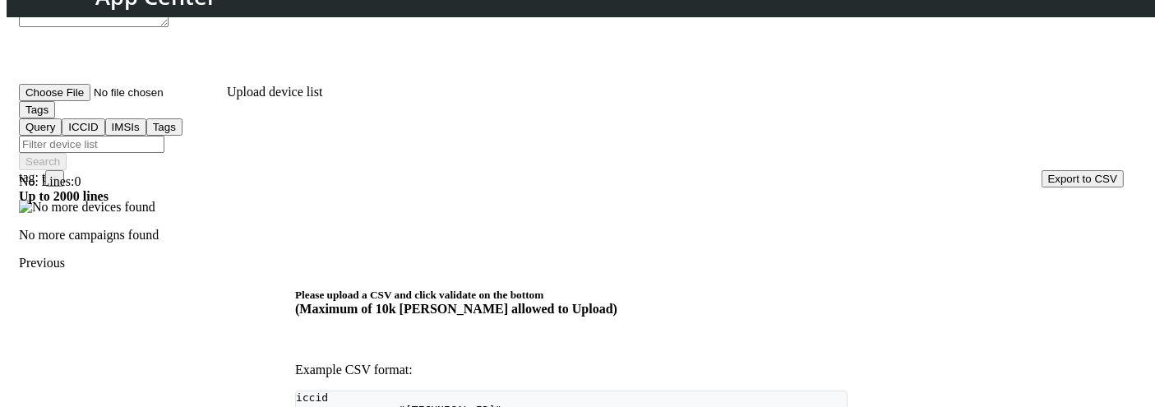
click at [64, 170] on span "tag: t ×" at bounding box center [41, 177] width 45 height 14
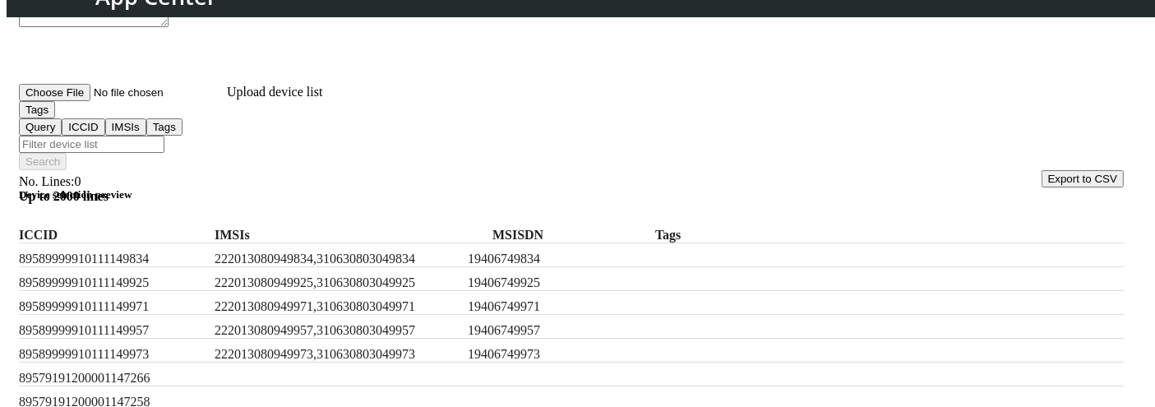
click at [55, 118] on button "Tags" at bounding box center [37, 109] width 36 height 17
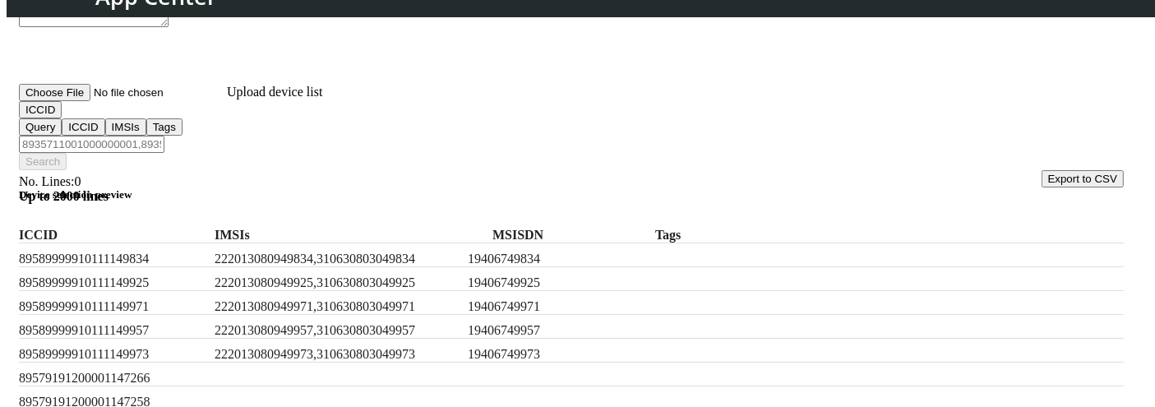
click at [164, 136] on input "Filter device list" at bounding box center [92, 144] width 146 height 17
